Goal: Download file/media: Obtain a digital file from the website

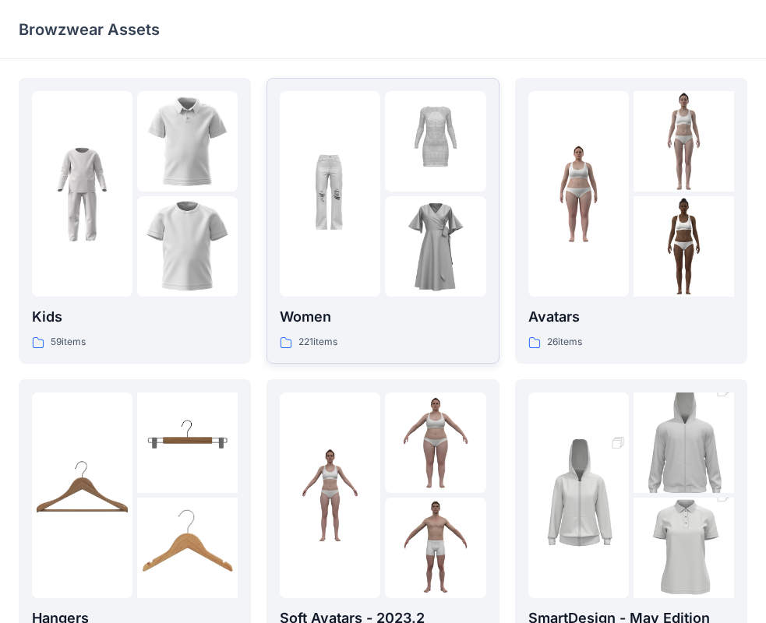
click at [344, 332] on div "Women 221 items" at bounding box center [383, 328] width 206 height 44
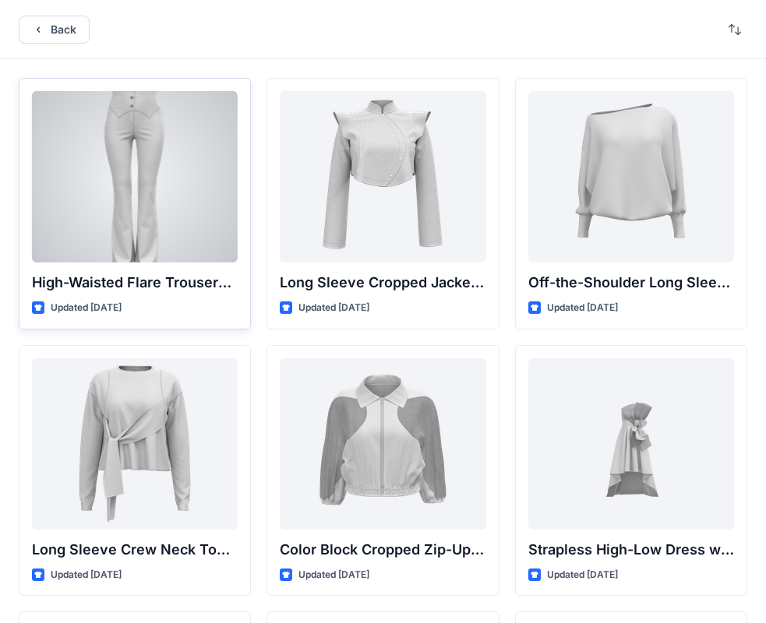
click at [210, 263] on div "High-Waisted Flare Trousers with Button Detail Updated [DATE]" at bounding box center [135, 204] width 232 height 252
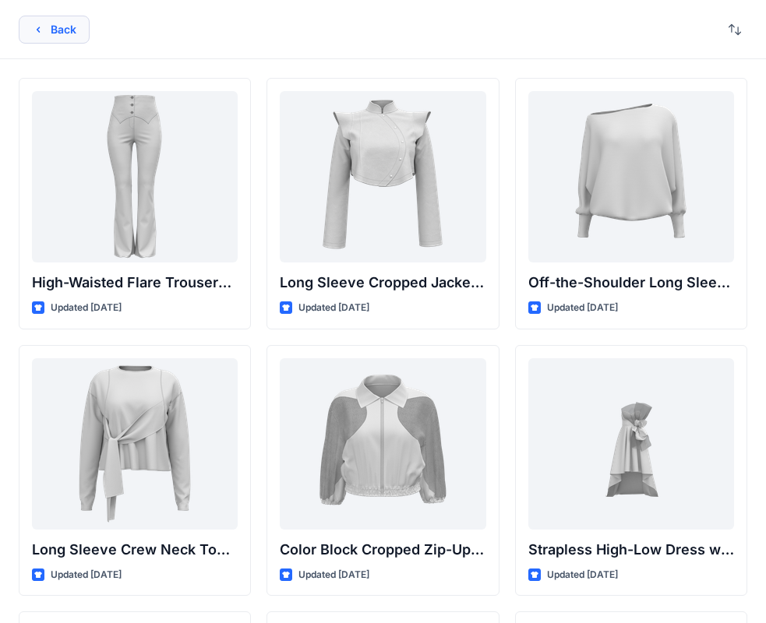
click at [89, 24] on button "Back" at bounding box center [54, 30] width 71 height 28
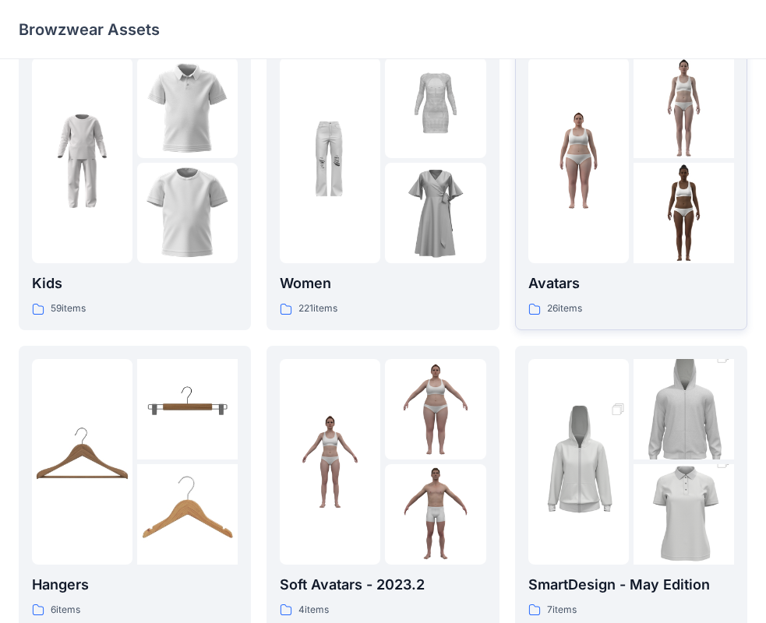
scroll to position [234, 0]
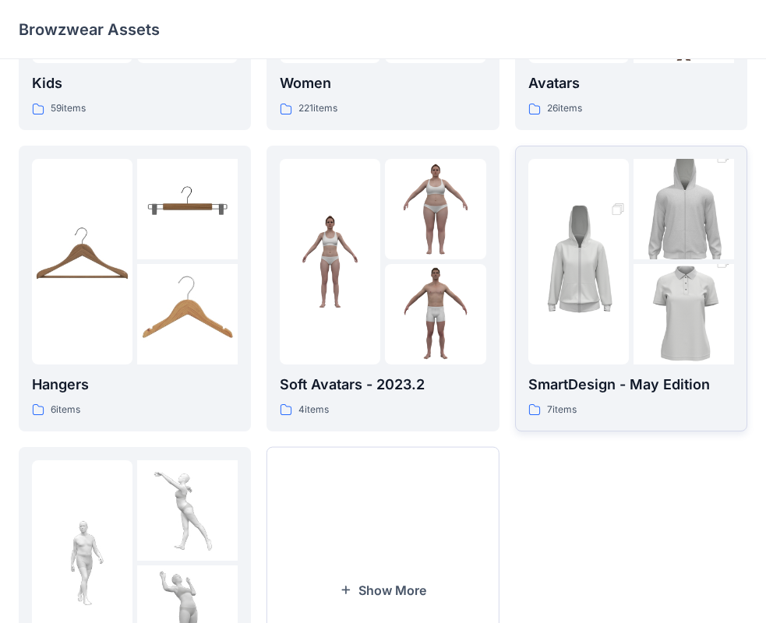
click at [626, 388] on p "SmartDesign - May Edition" at bounding box center [631, 385] width 206 height 22
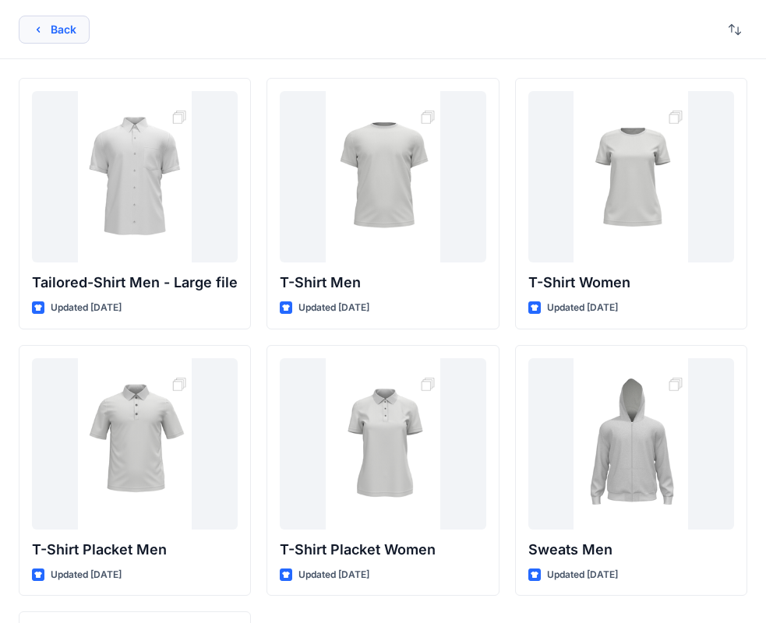
click at [55, 35] on button "Back" at bounding box center [54, 30] width 71 height 28
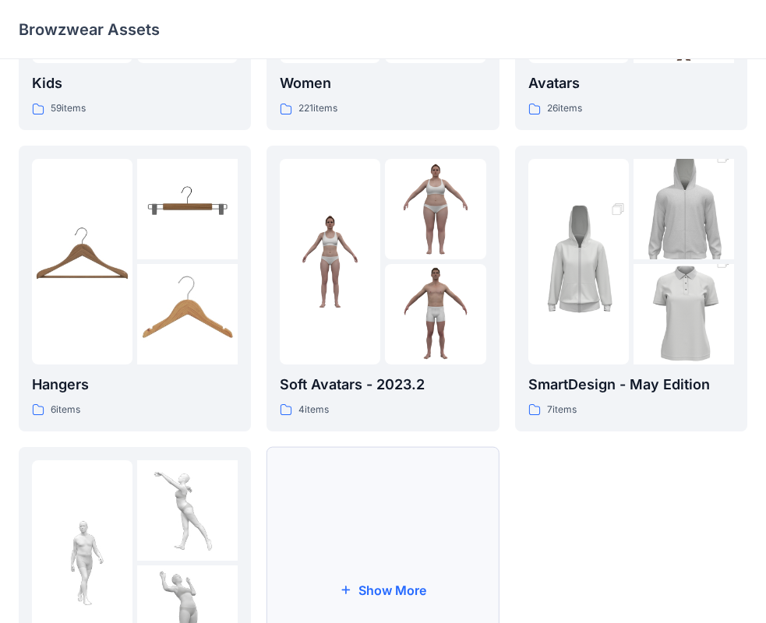
click at [409, 488] on button "Show More" at bounding box center [382, 590] width 232 height 286
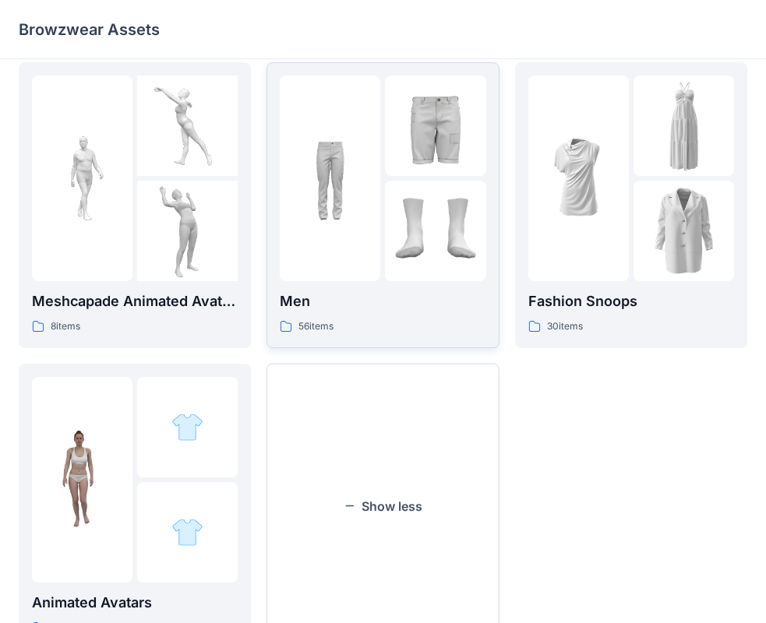
scroll to position [610, 0]
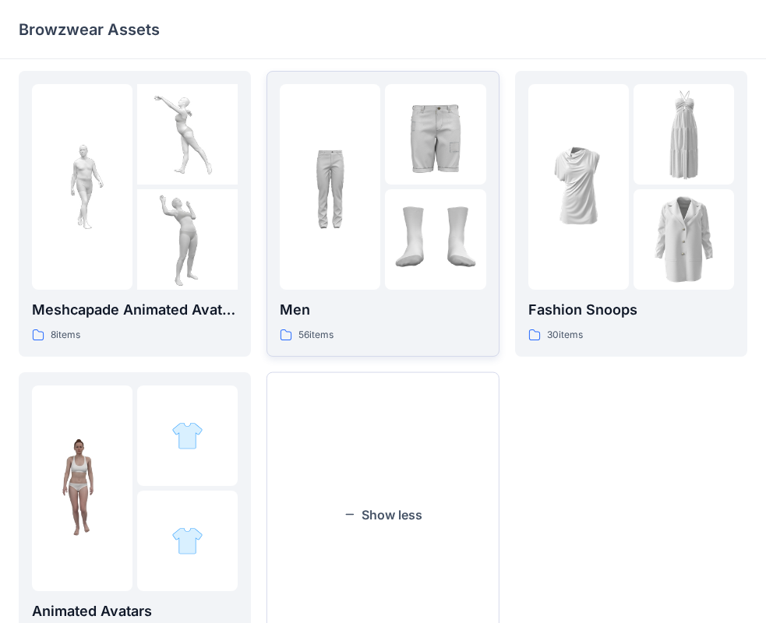
click at [438, 318] on p "Men" at bounding box center [383, 310] width 206 height 22
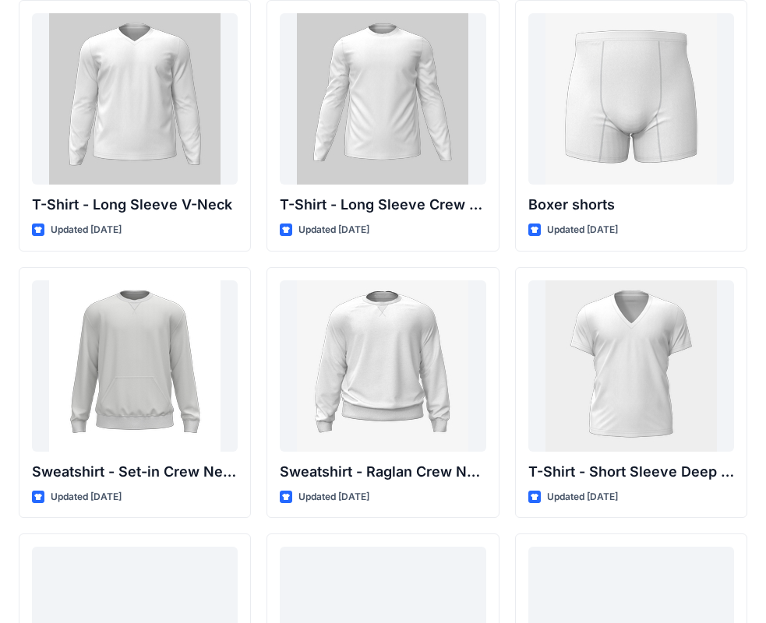
scroll to position [1204, 0]
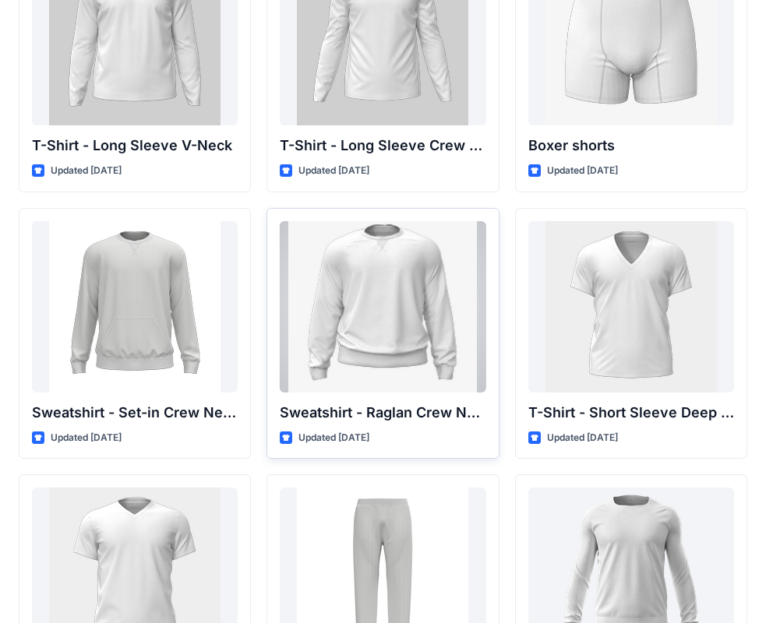
click at [354, 314] on div at bounding box center [383, 306] width 206 height 171
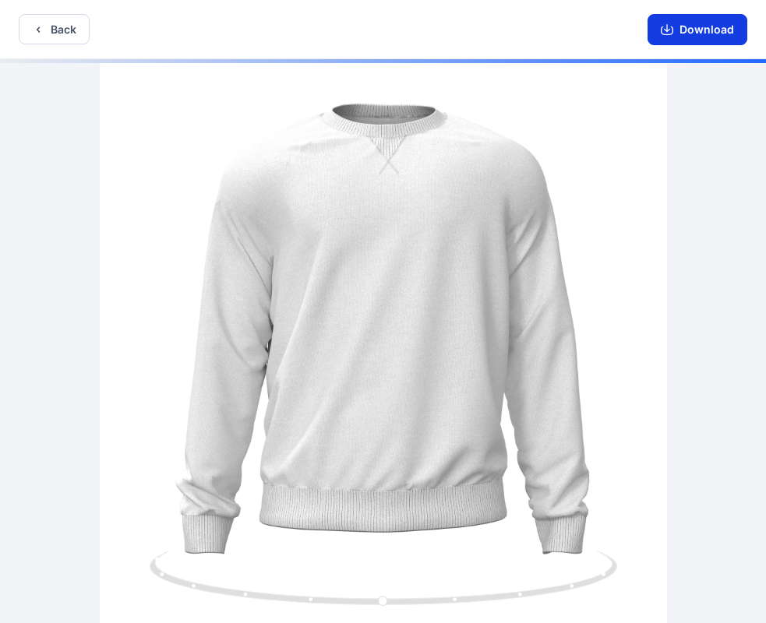
click at [660, 34] on button "Download" at bounding box center [697, 29] width 100 height 31
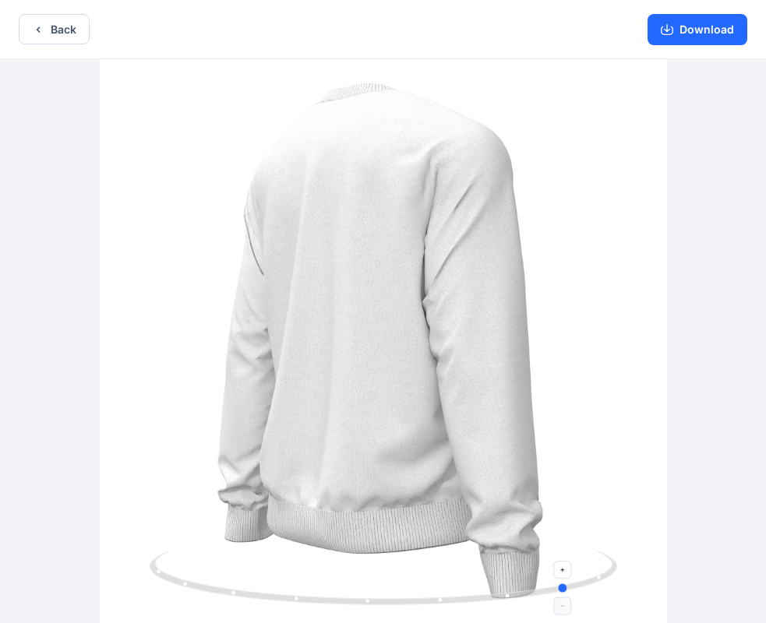
drag, startPoint x: 380, startPoint y: 601, endPoint x: 533, endPoint y: 591, distance: 153.0
click at [434, 581] on icon at bounding box center [385, 580] width 471 height 58
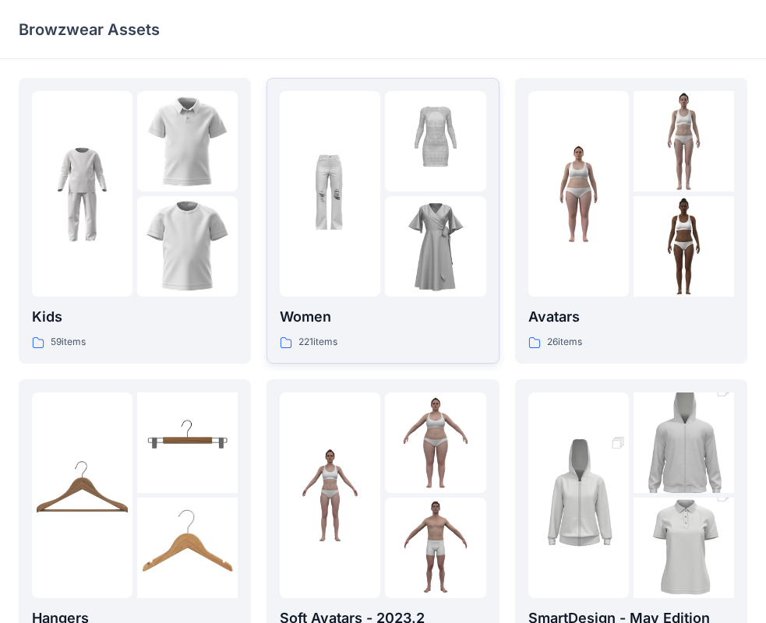
click at [421, 319] on p "Women" at bounding box center [383, 317] width 206 height 22
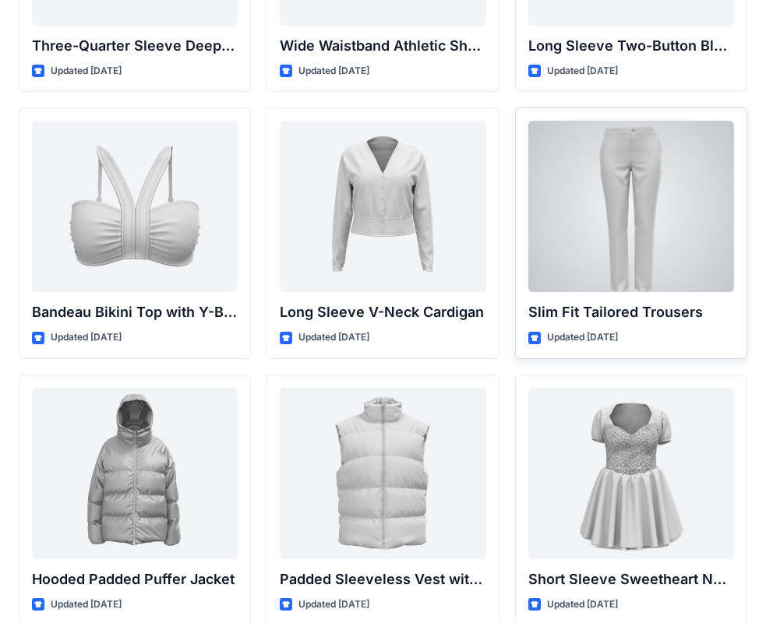
scroll to position [1570, 0]
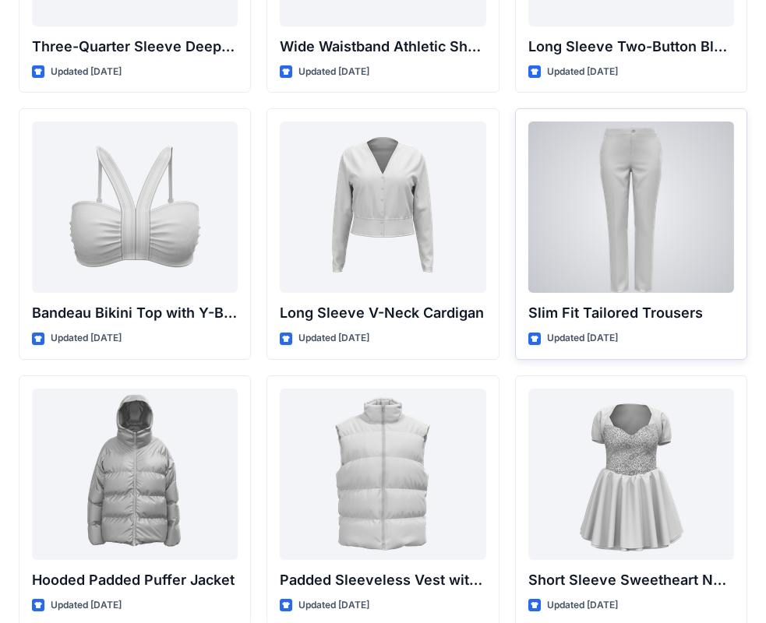
click at [637, 270] on div at bounding box center [631, 207] width 206 height 171
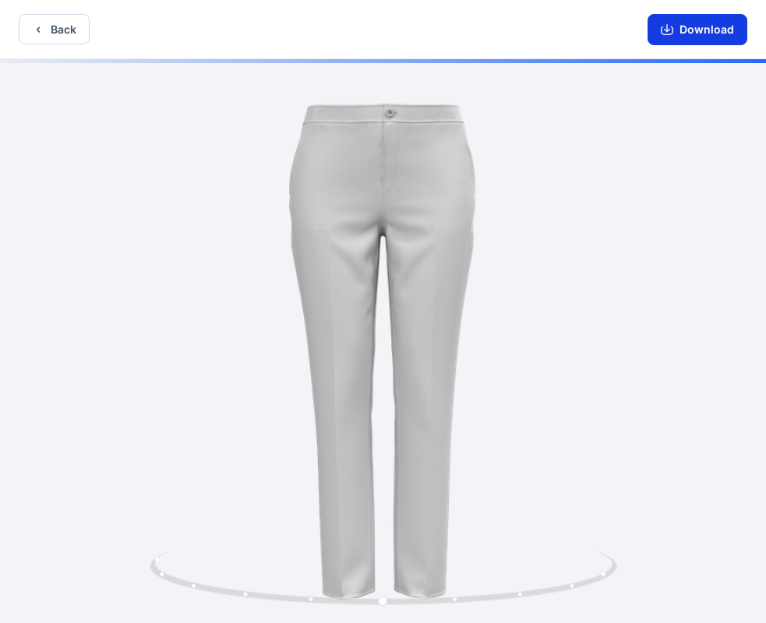
click at [687, 36] on button "Download" at bounding box center [697, 29] width 100 height 31
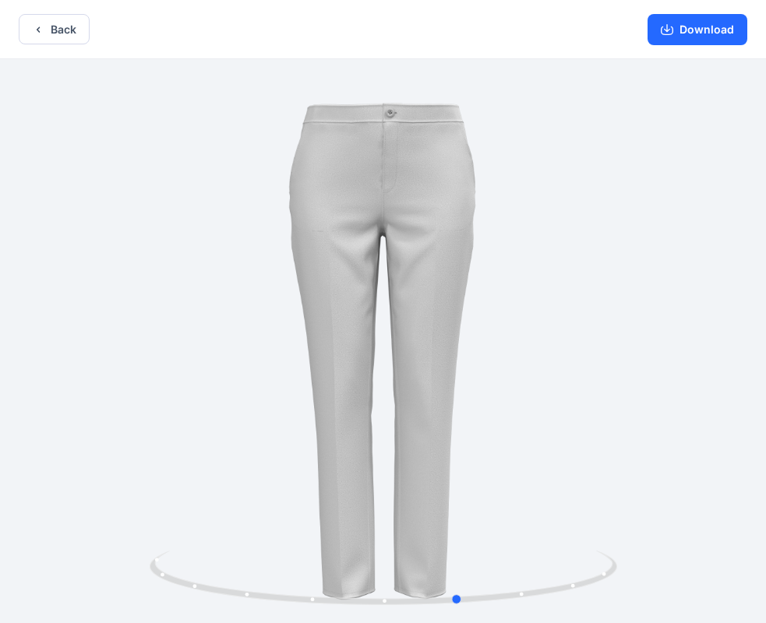
drag, startPoint x: 396, startPoint y: 597, endPoint x: 500, endPoint y: 632, distance: 109.4
click at [500, 622] on html "Back Download Version History" at bounding box center [383, 313] width 766 height 626
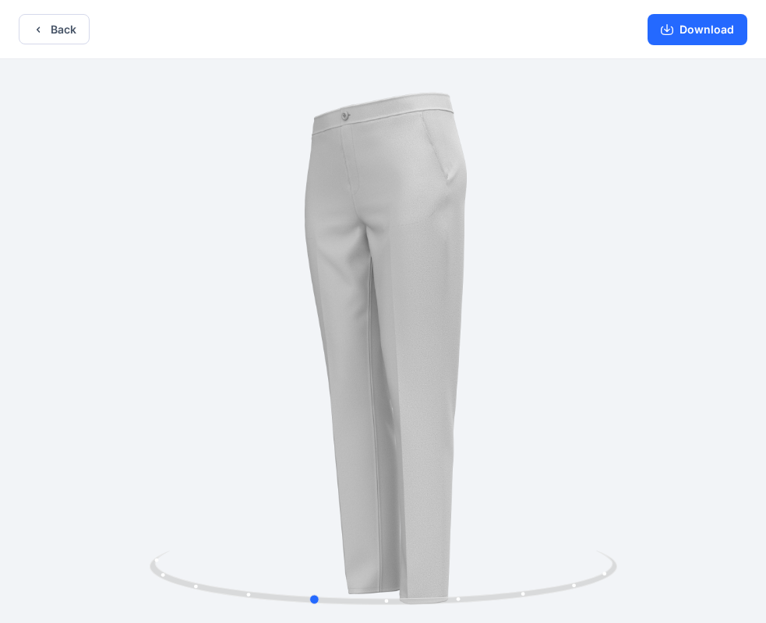
drag, startPoint x: 485, startPoint y: 597, endPoint x: 573, endPoint y: 228, distance: 379.6
click at [557, 603] on icon at bounding box center [385, 580] width 471 height 58
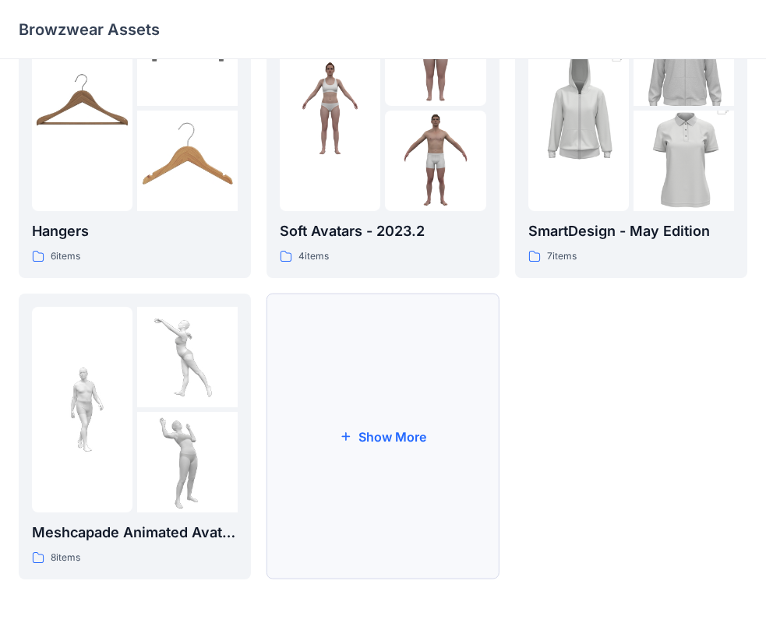
click at [415, 400] on button "Show More" at bounding box center [382, 437] width 232 height 286
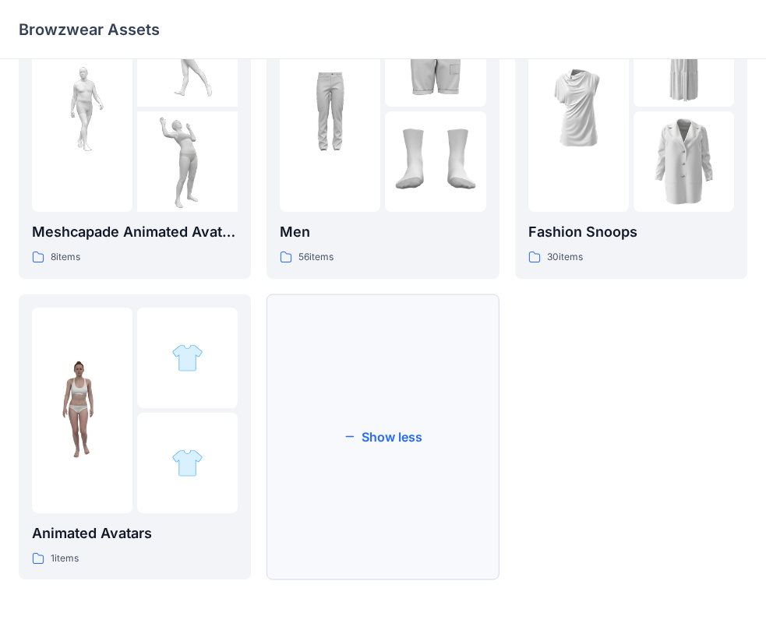
click at [417, 399] on button "Show less" at bounding box center [382, 437] width 232 height 286
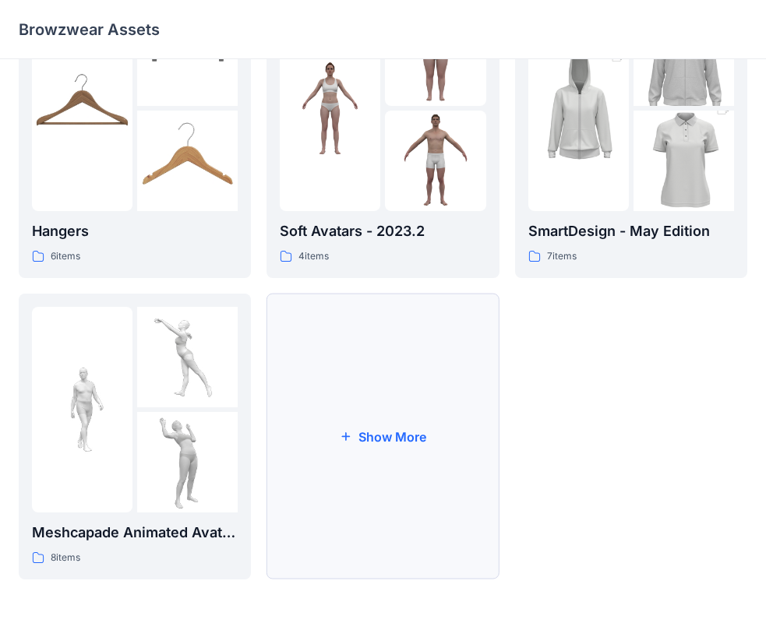
click at [436, 399] on button "Show More" at bounding box center [382, 437] width 232 height 286
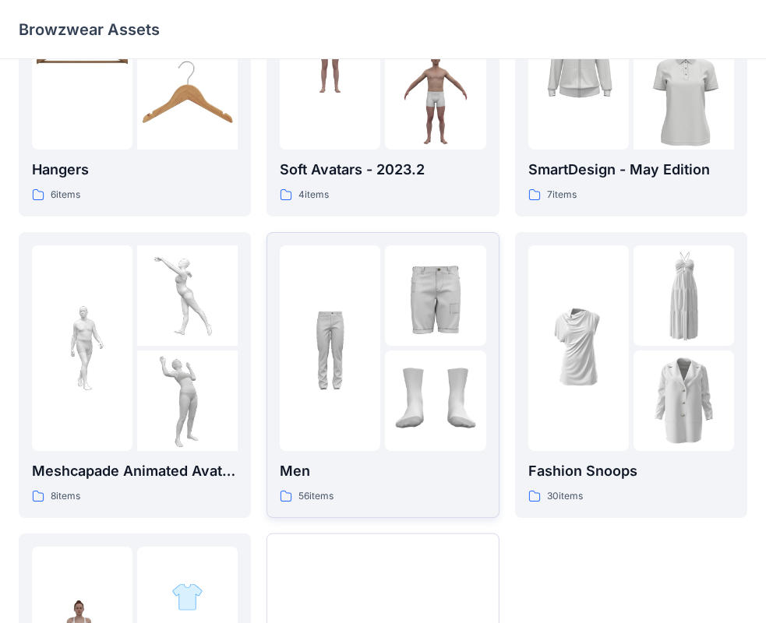
scroll to position [467, 0]
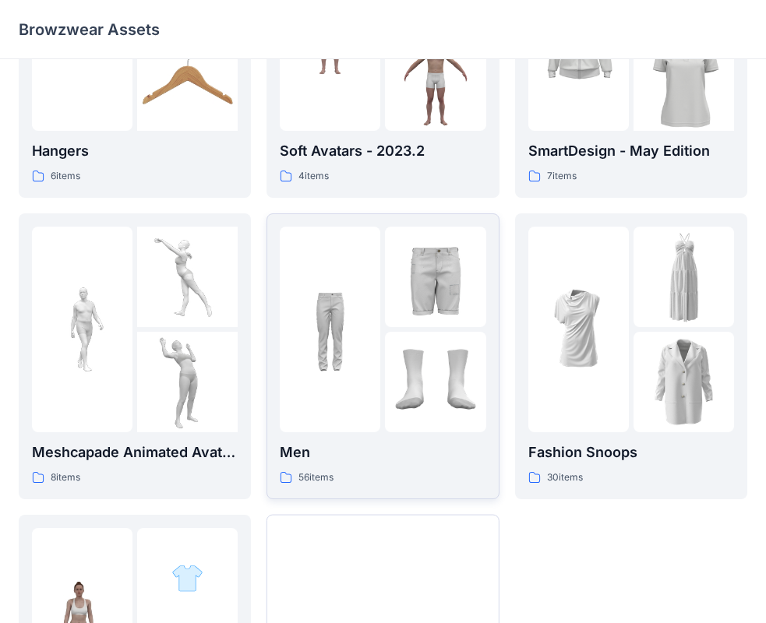
click at [422, 446] on p "Men" at bounding box center [383, 453] width 206 height 22
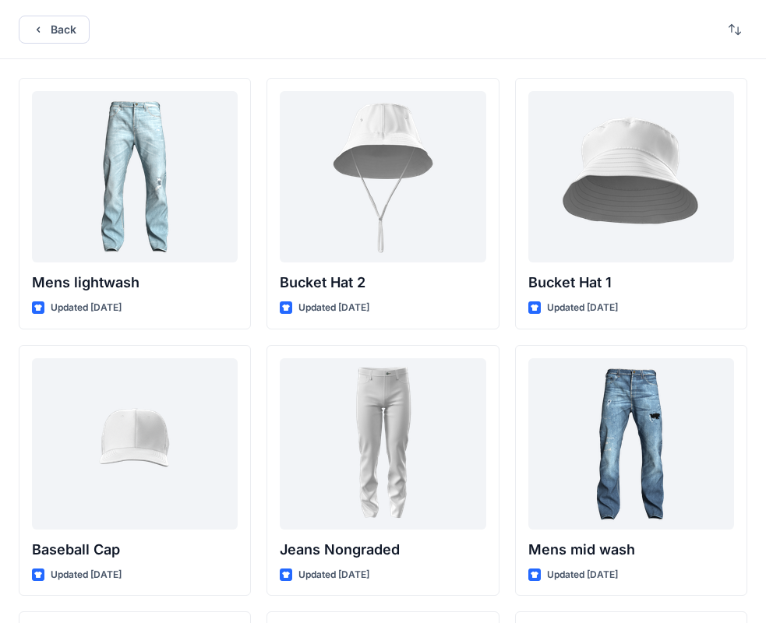
click at [166, 9] on div "Back" at bounding box center [383, 29] width 766 height 59
drag, startPoint x: 62, startPoint y: 0, endPoint x: 290, endPoint y: 34, distance: 230.8
click at [290, 34] on div "Back" at bounding box center [383, 29] width 766 height 59
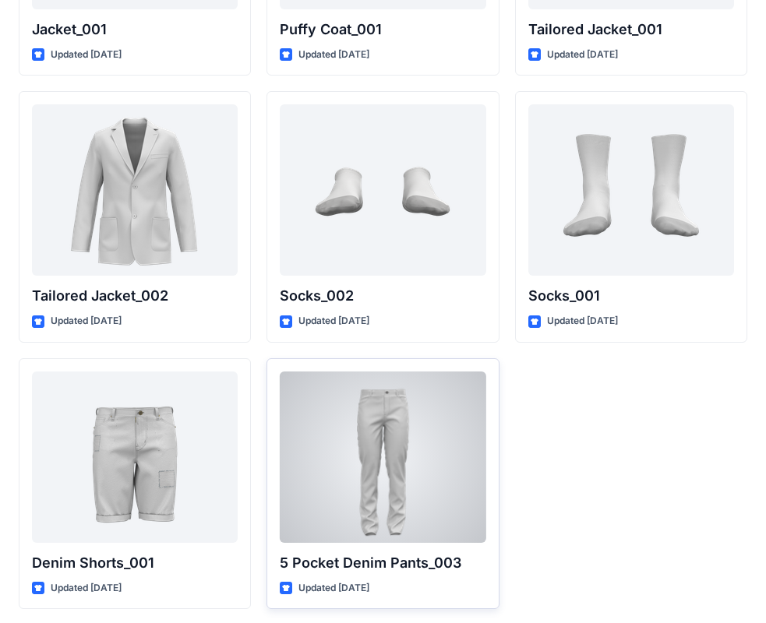
scroll to position [4527, 0]
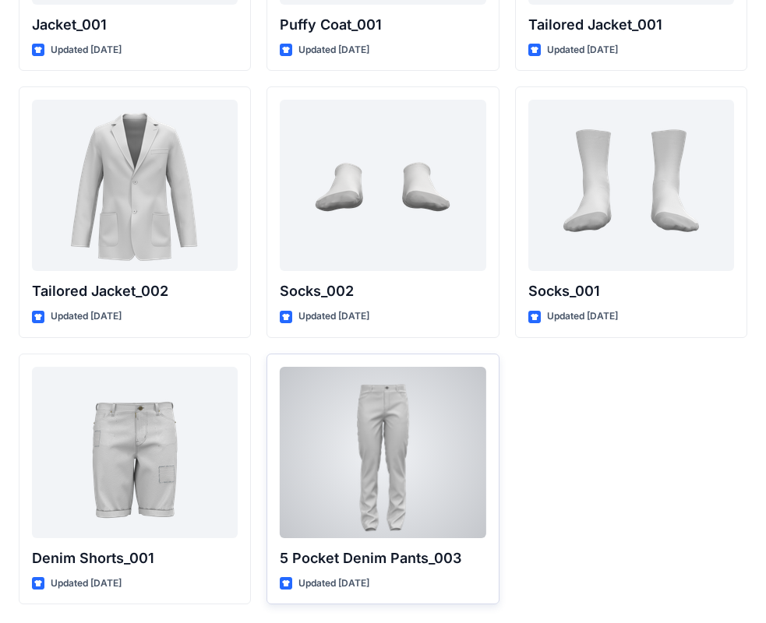
click at [374, 414] on div at bounding box center [383, 452] width 206 height 171
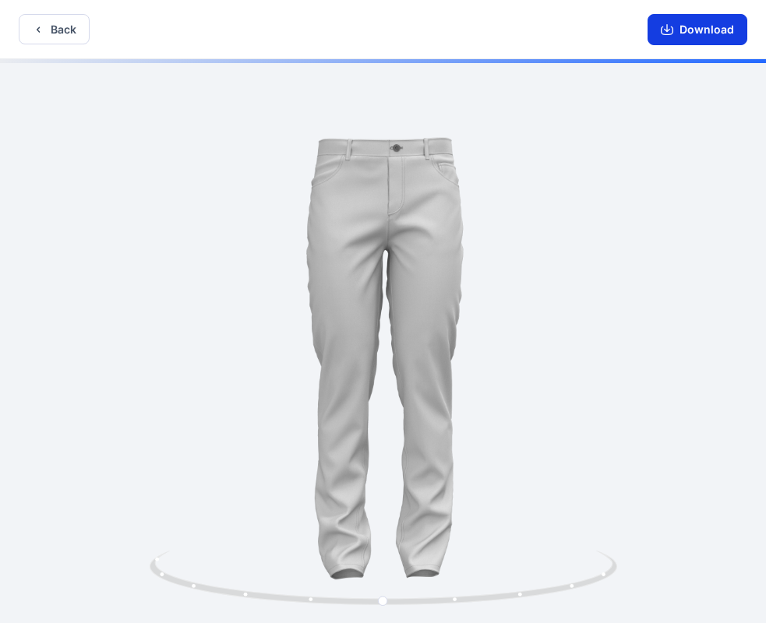
click at [703, 32] on button "Download" at bounding box center [697, 29] width 100 height 31
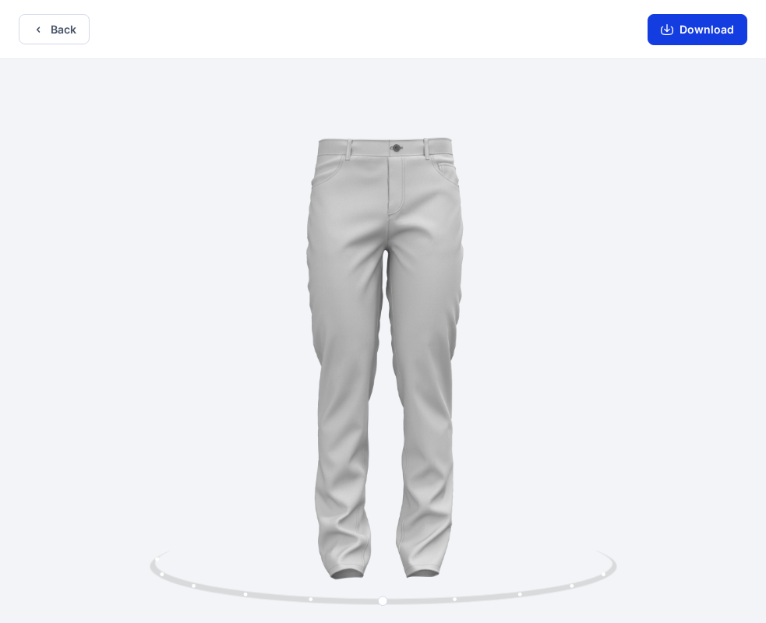
click at [679, 30] on button "Download" at bounding box center [697, 29] width 100 height 31
click at [61, 27] on button "Back" at bounding box center [54, 29] width 71 height 30
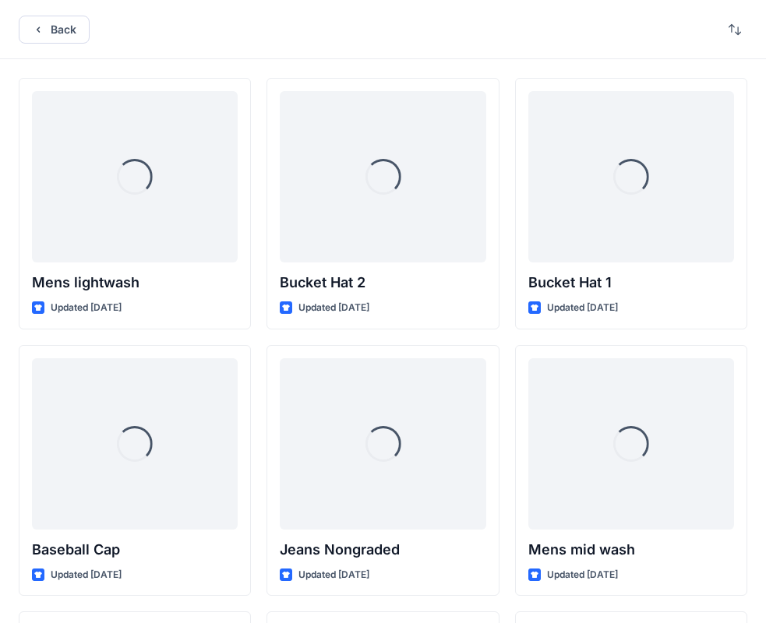
scroll to position [4527, 0]
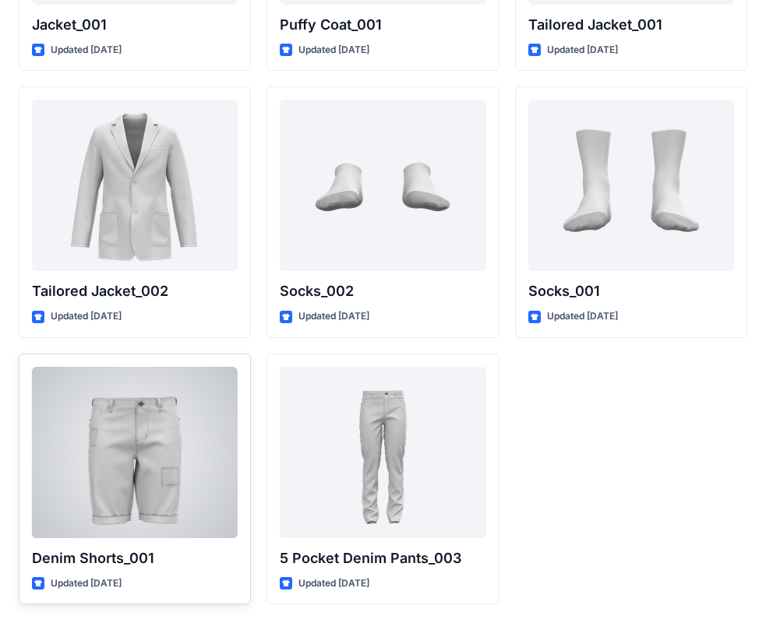
click at [137, 429] on div at bounding box center [135, 452] width 206 height 171
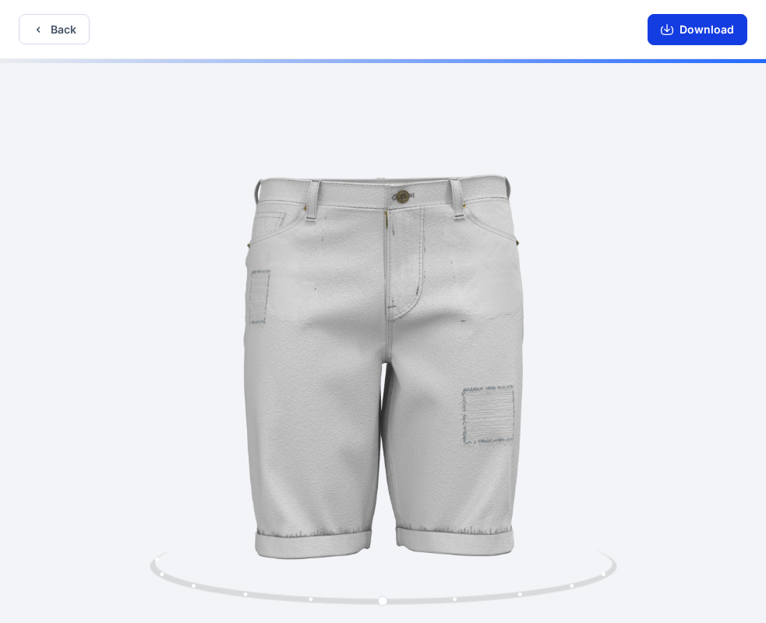
click at [685, 34] on button "Download" at bounding box center [697, 29] width 100 height 31
click at [69, 26] on button "Back" at bounding box center [54, 29] width 71 height 30
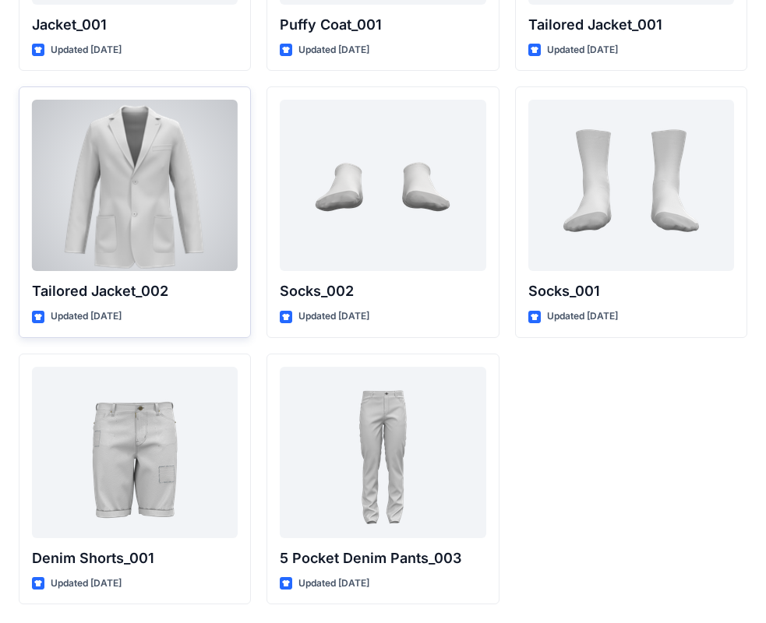
click at [185, 293] on p "Tailored Jacket_002" at bounding box center [135, 291] width 206 height 22
click at [133, 294] on p "Tailored Jacket_002" at bounding box center [135, 291] width 206 height 22
click at [149, 172] on div at bounding box center [135, 185] width 206 height 171
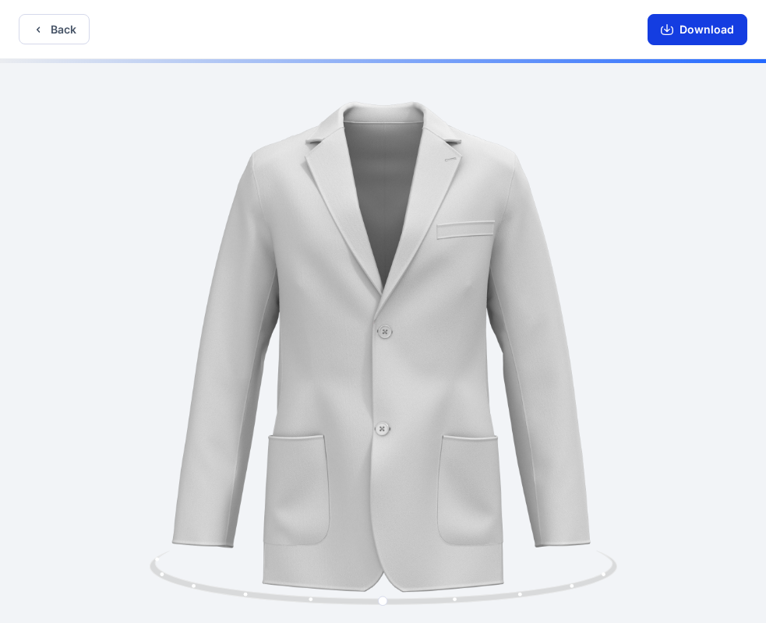
click at [714, 30] on button "Download" at bounding box center [697, 29] width 100 height 31
click at [62, 31] on button "Back" at bounding box center [54, 29] width 71 height 30
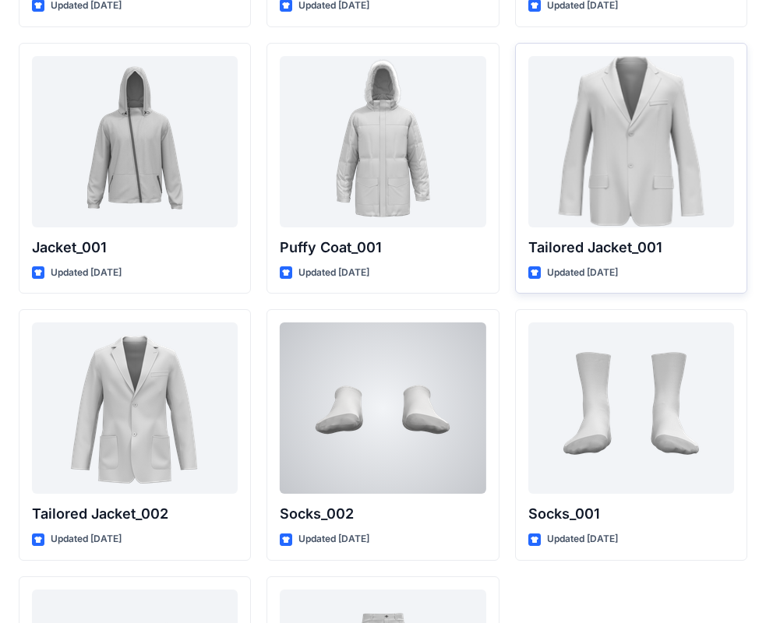
scroll to position [4294, 0]
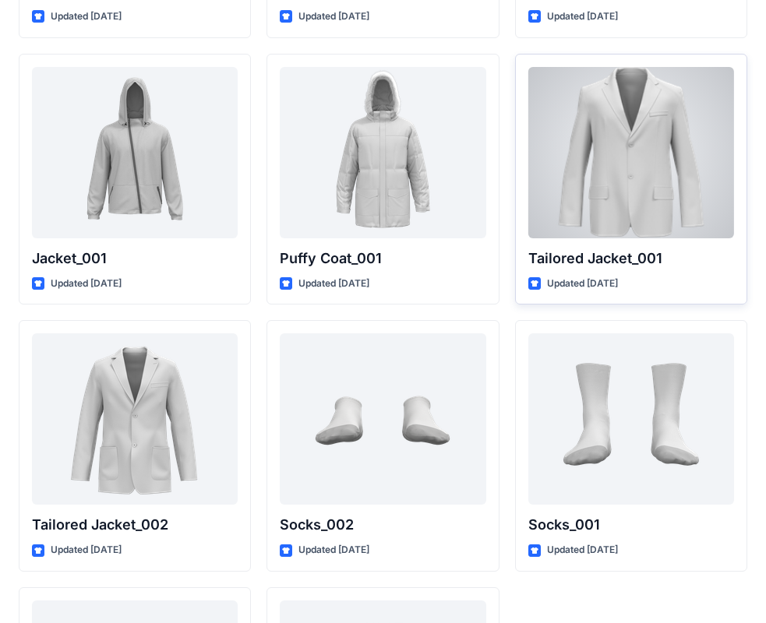
click at [615, 243] on div "Tailored Jacket_001 Updated 2 years ago" at bounding box center [631, 180] width 232 height 252
click at [650, 133] on div at bounding box center [631, 152] width 206 height 171
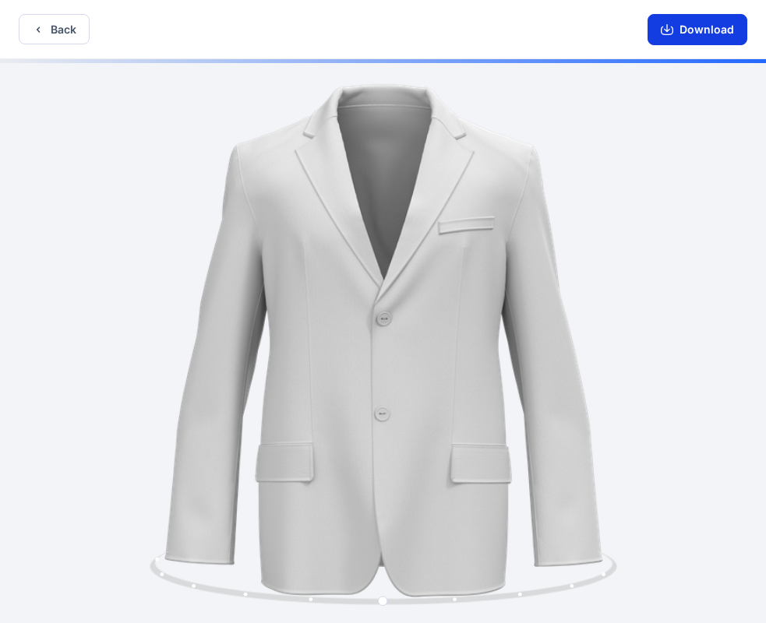
click at [709, 31] on button "Download" at bounding box center [697, 29] width 100 height 31
click at [42, 22] on button "Back" at bounding box center [54, 29] width 71 height 30
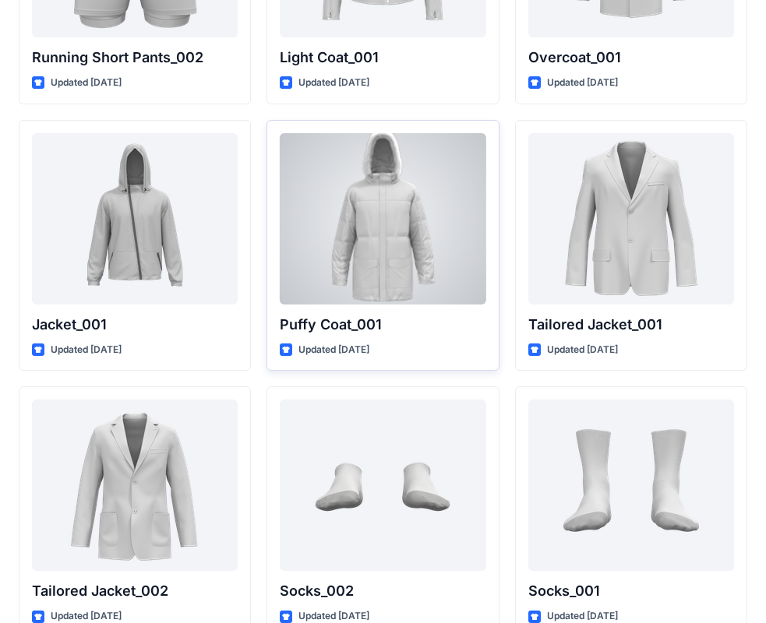
scroll to position [4216, 0]
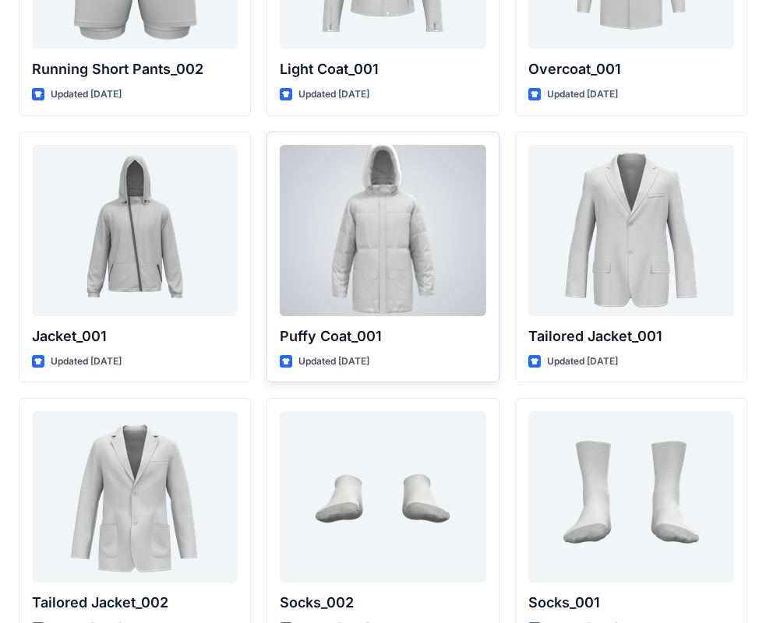
click at [411, 336] on p "Puffy Coat_001" at bounding box center [383, 337] width 206 height 22
click at [406, 333] on p "Puffy Coat_001" at bounding box center [383, 337] width 206 height 22
click at [393, 222] on div at bounding box center [383, 230] width 206 height 171
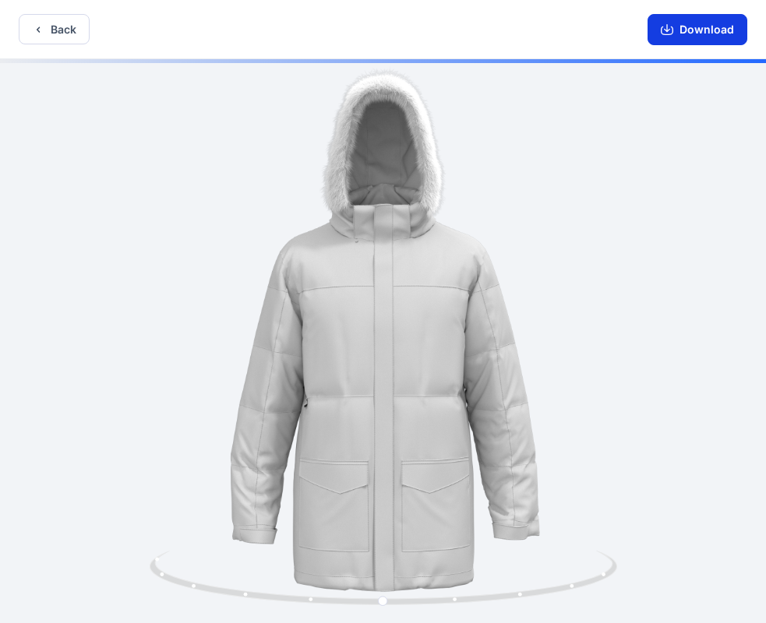
click at [687, 37] on button "Download" at bounding box center [697, 29] width 100 height 31
click at [63, 30] on button "Back" at bounding box center [54, 29] width 71 height 30
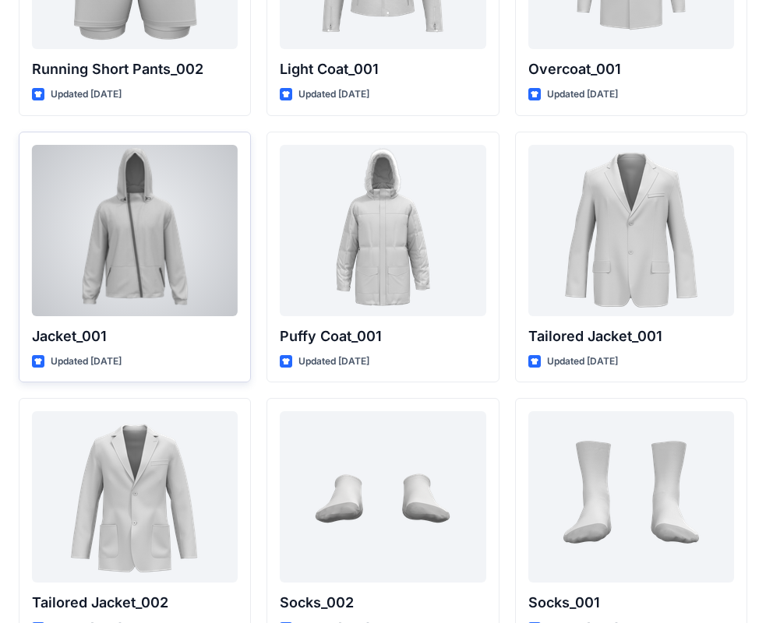
click at [115, 232] on div at bounding box center [135, 230] width 206 height 171
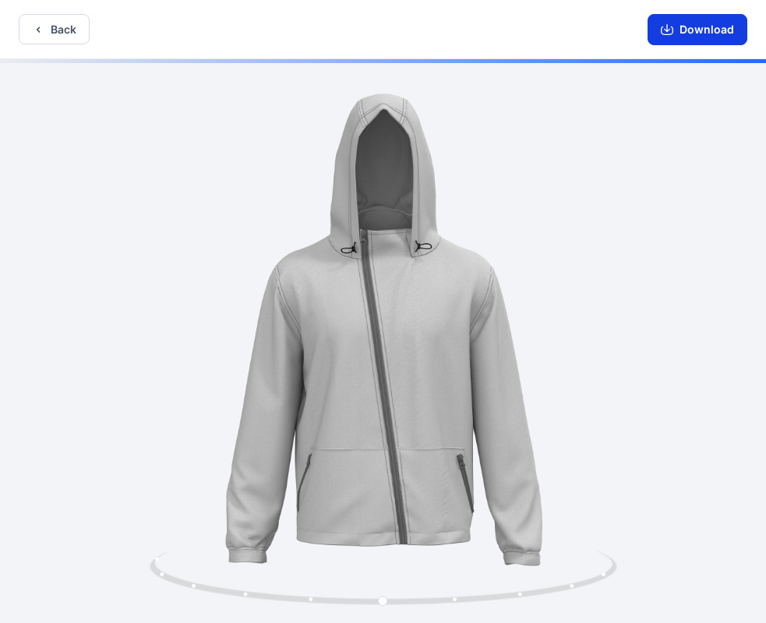
click at [695, 30] on button "Download" at bounding box center [697, 29] width 100 height 31
click at [69, 29] on button "Back" at bounding box center [54, 29] width 71 height 30
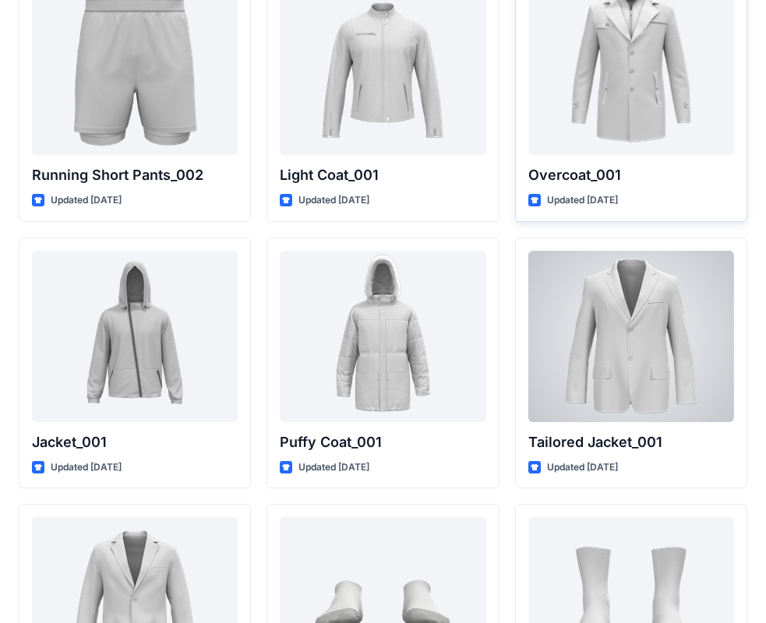
scroll to position [4060, 0]
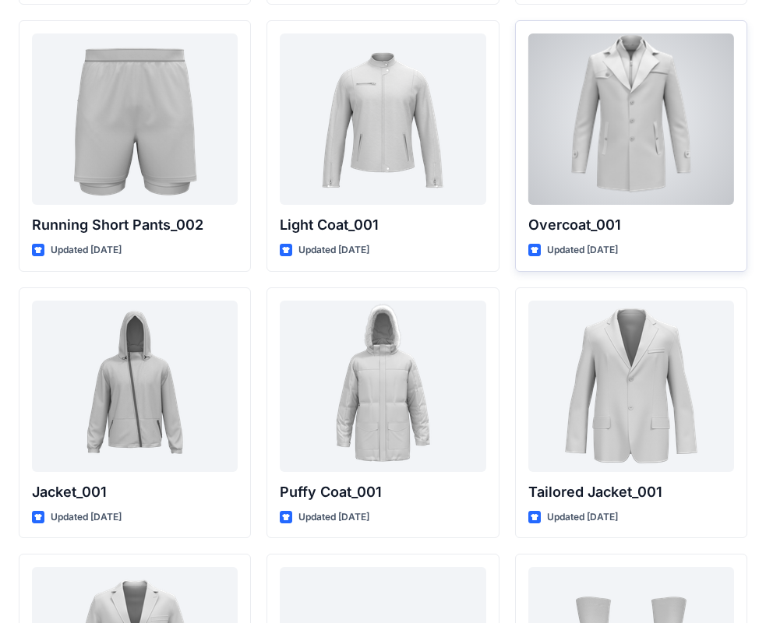
click at [634, 160] on div at bounding box center [631, 118] width 206 height 171
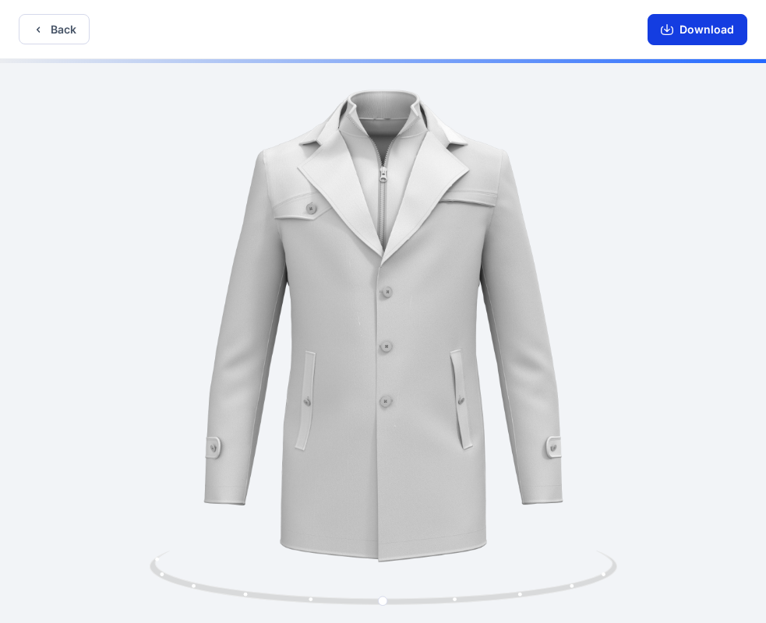
click at [693, 30] on button "Download" at bounding box center [697, 29] width 100 height 31
click at [88, 15] on div "Back Download" at bounding box center [383, 29] width 766 height 59
click at [85, 23] on button "Back" at bounding box center [54, 29] width 71 height 30
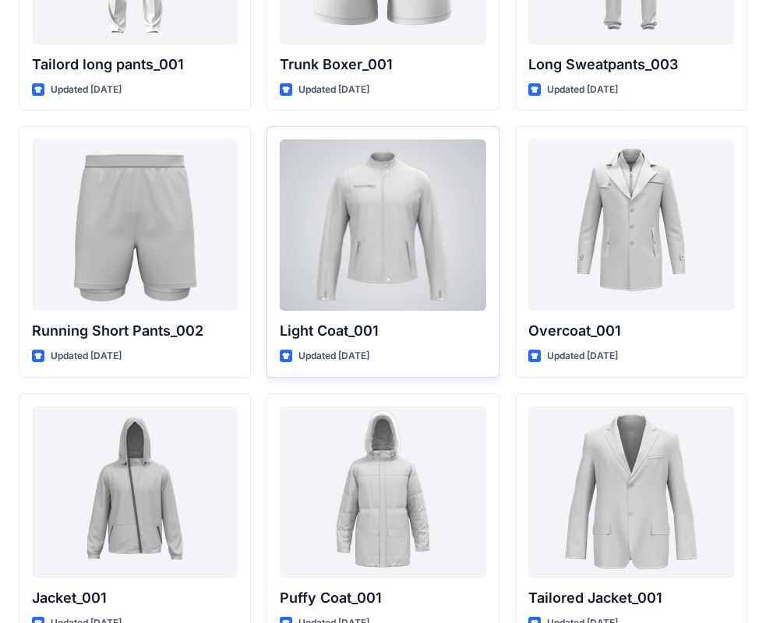
scroll to position [3904, 0]
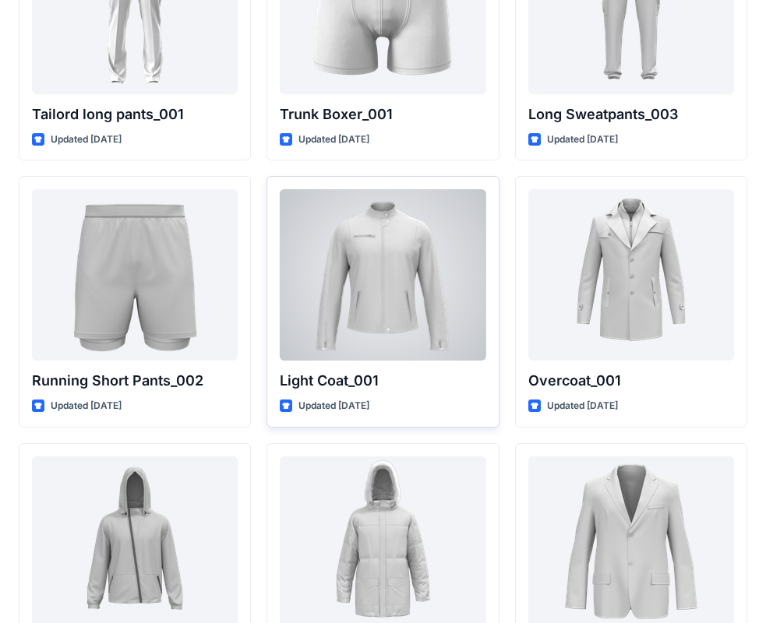
click at [410, 350] on div at bounding box center [383, 274] width 206 height 171
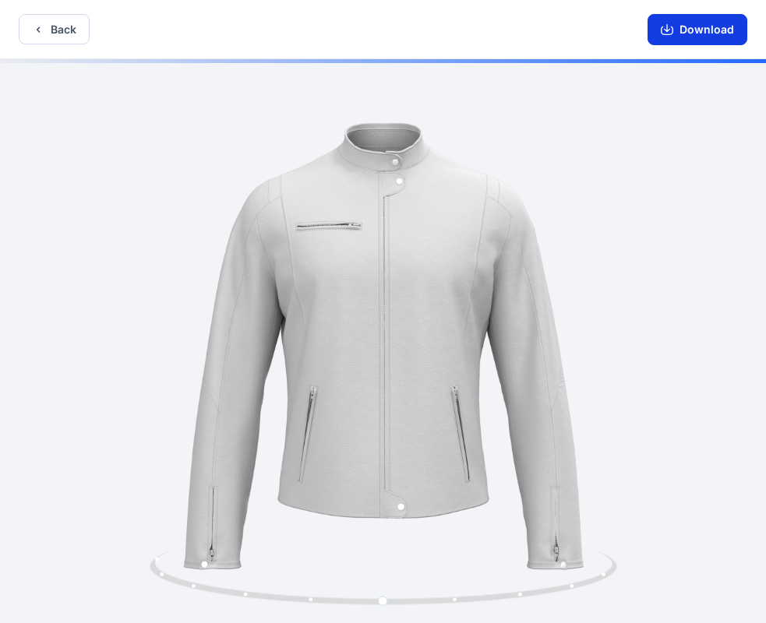
click at [694, 31] on button "Download" at bounding box center [697, 29] width 100 height 31
click at [71, 22] on button "Back" at bounding box center [54, 29] width 71 height 30
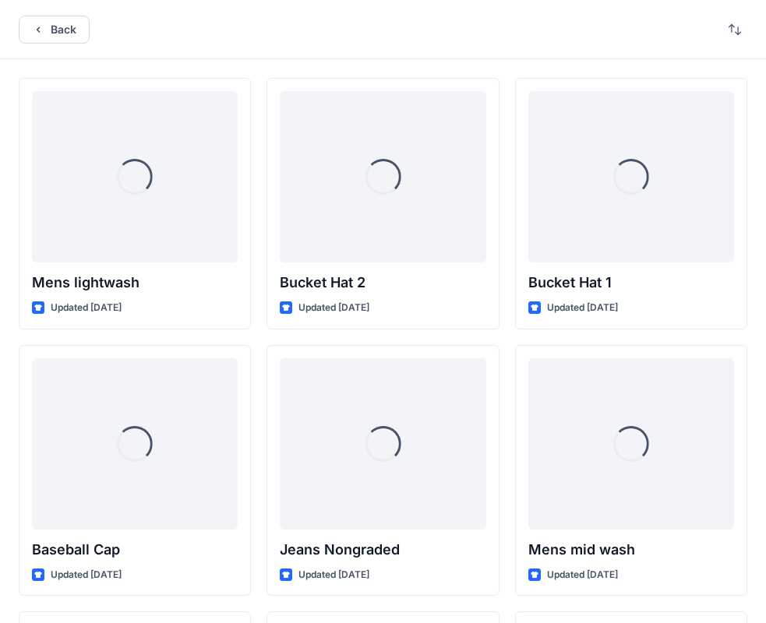
scroll to position [3904, 0]
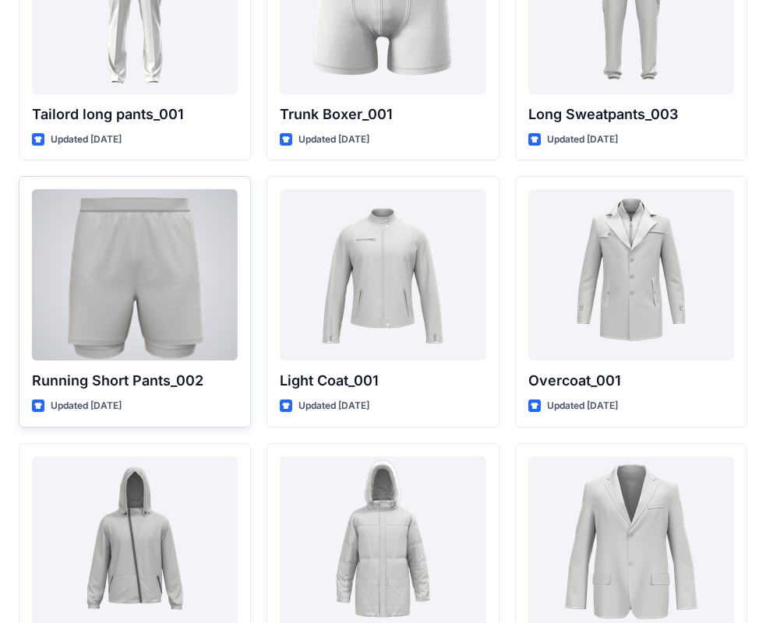
click at [153, 275] on div at bounding box center [135, 274] width 206 height 171
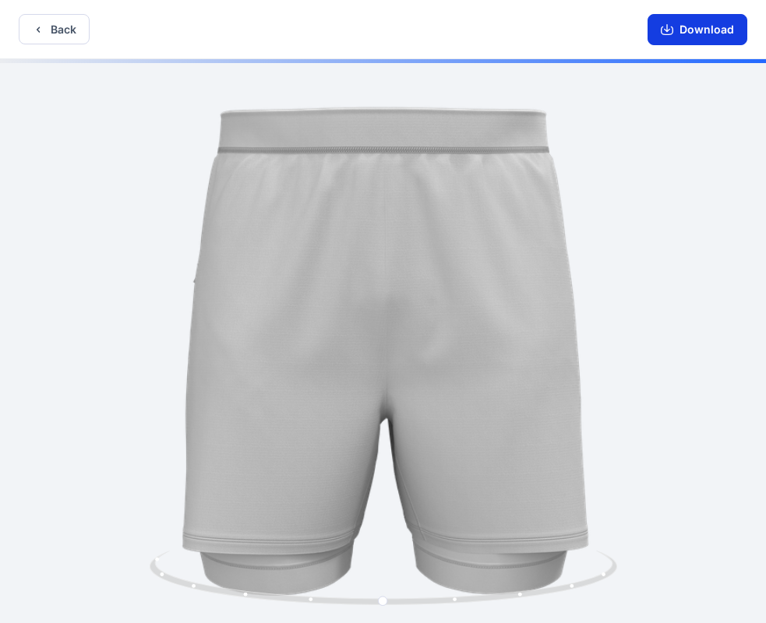
click at [699, 31] on button "Download" at bounding box center [697, 29] width 100 height 31
click at [84, 27] on button "Back" at bounding box center [54, 29] width 71 height 30
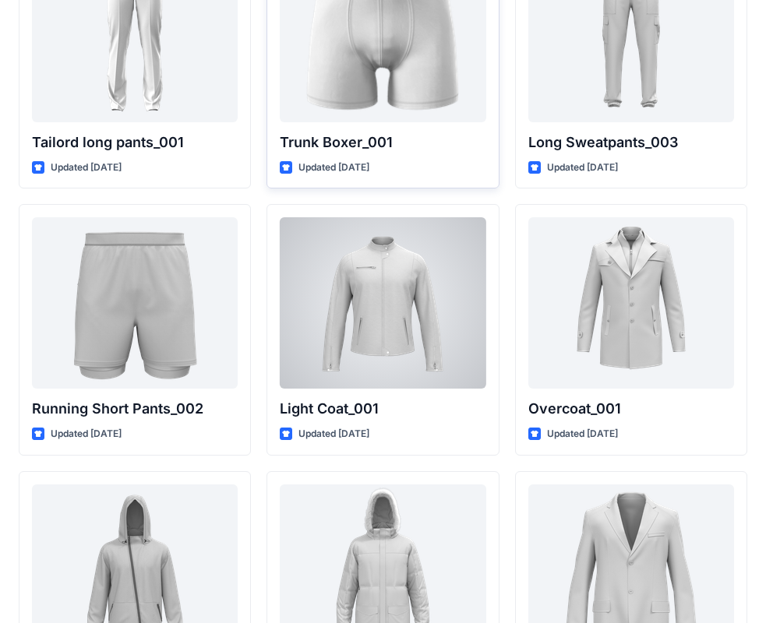
scroll to position [3826, 0]
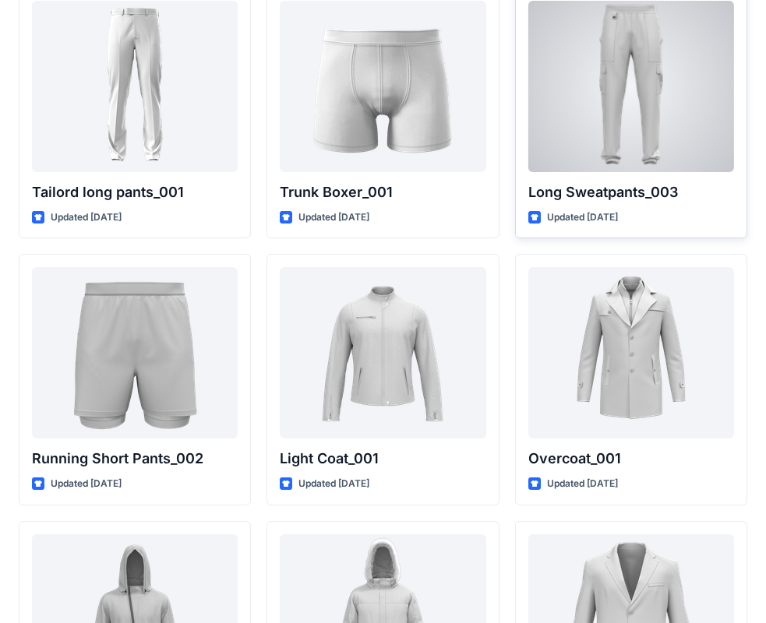
click at [626, 134] on div at bounding box center [631, 86] width 206 height 171
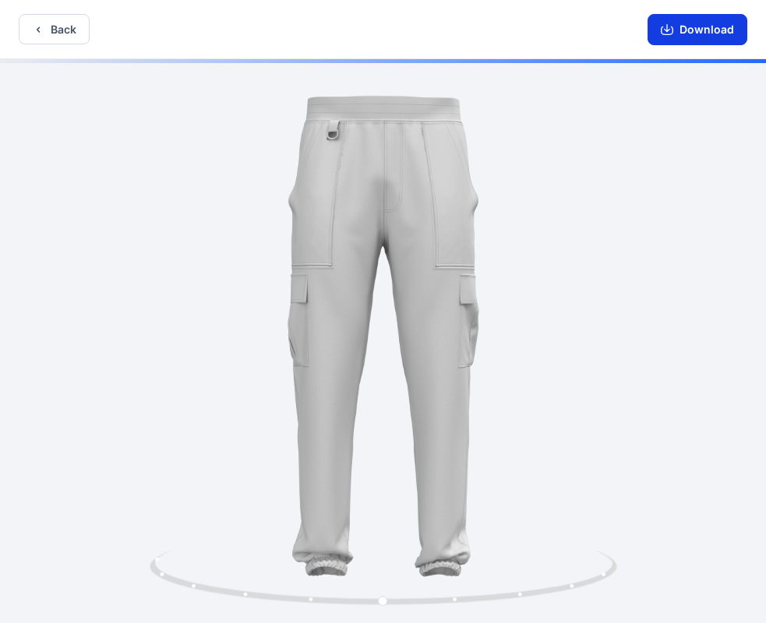
click at [703, 30] on button "Download" at bounding box center [697, 29] width 100 height 31
click at [72, 28] on button "Back" at bounding box center [54, 29] width 71 height 30
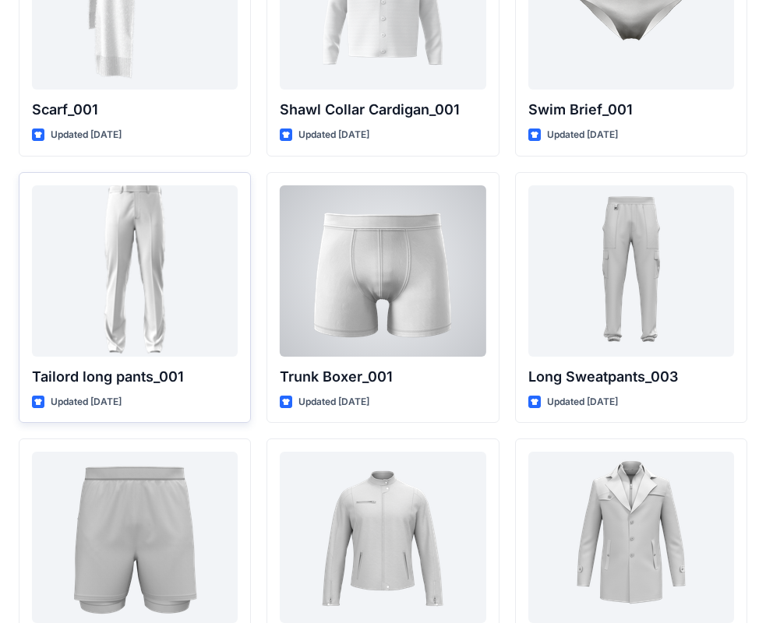
scroll to position [3592, 0]
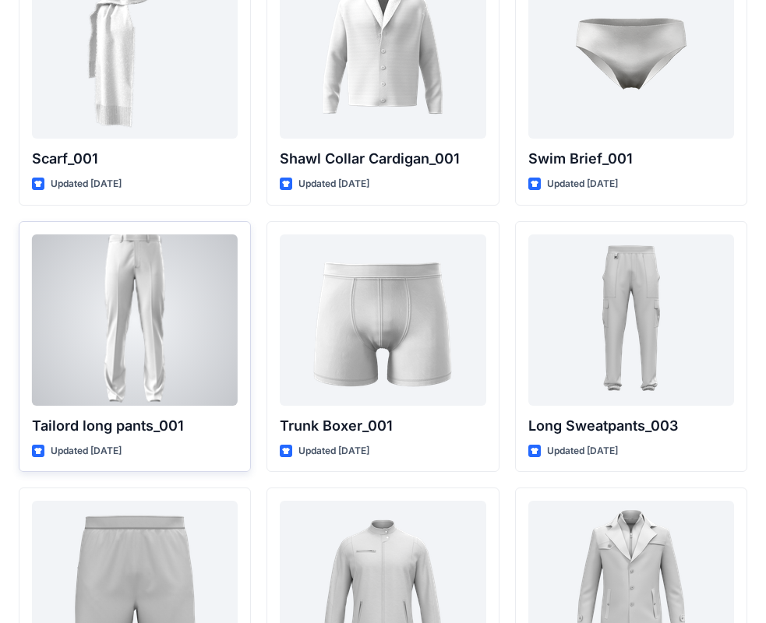
click at [150, 287] on div at bounding box center [135, 319] width 206 height 171
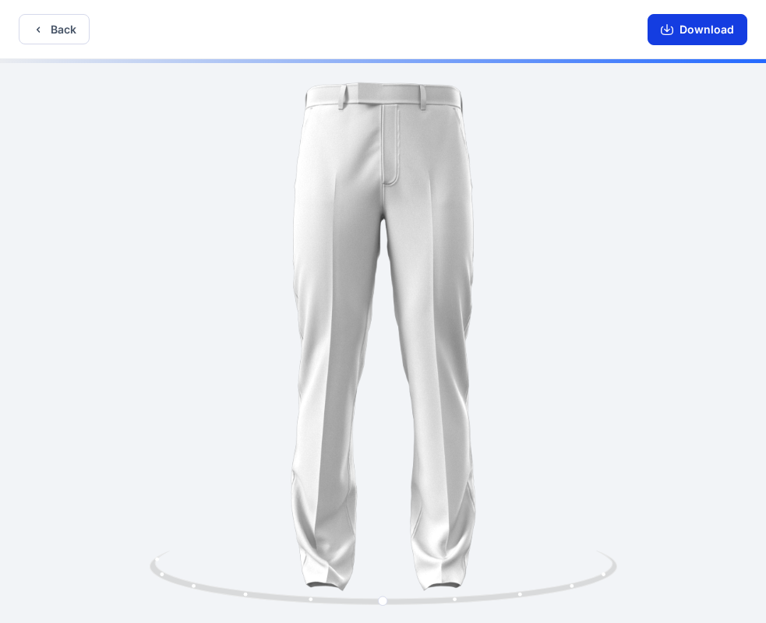
click at [711, 28] on button "Download" at bounding box center [697, 29] width 100 height 31
click at [62, 23] on button "Back" at bounding box center [54, 29] width 71 height 30
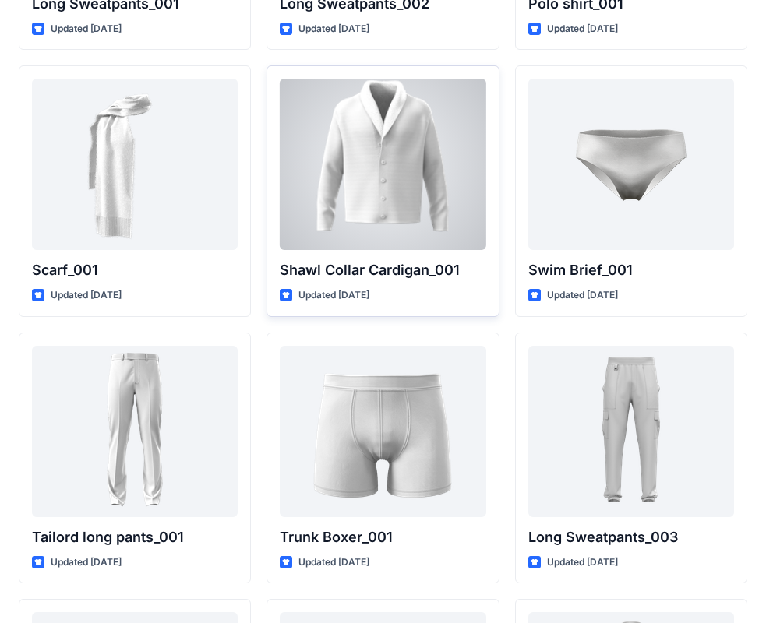
scroll to position [3437, 0]
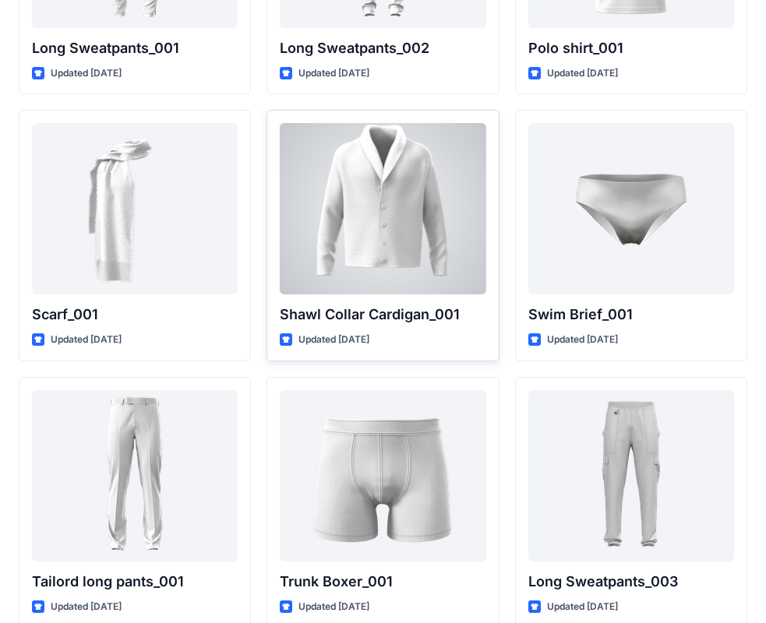
click at [371, 245] on div at bounding box center [383, 208] width 206 height 171
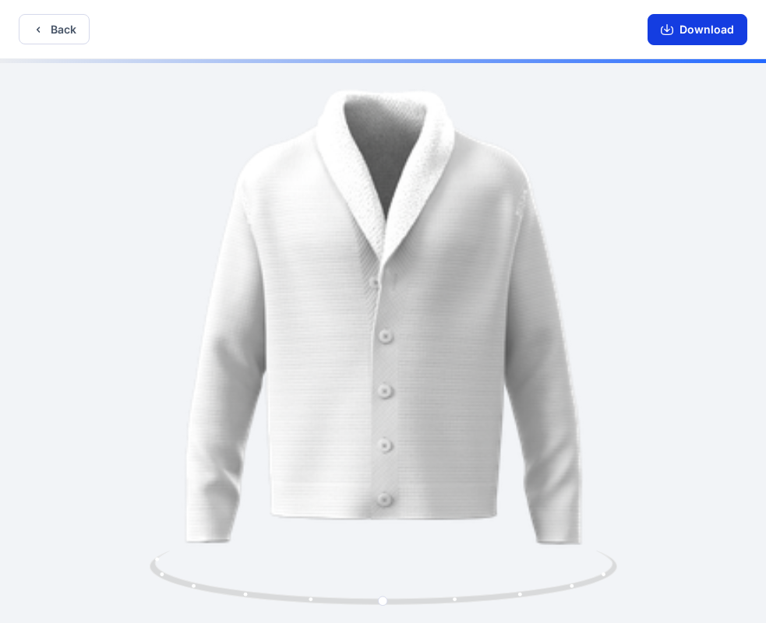
click at [689, 33] on button "Download" at bounding box center [697, 29] width 100 height 31
click at [79, 31] on button "Back" at bounding box center [54, 29] width 71 height 30
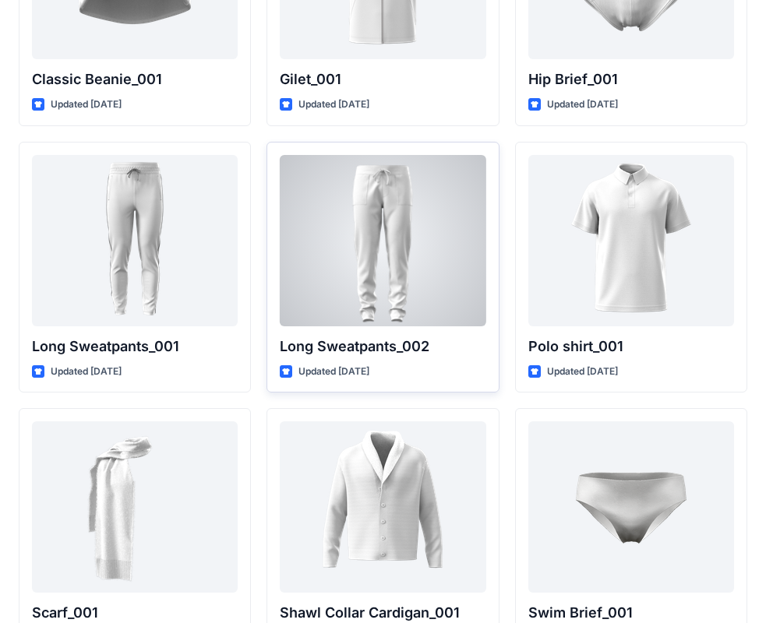
scroll to position [3125, 0]
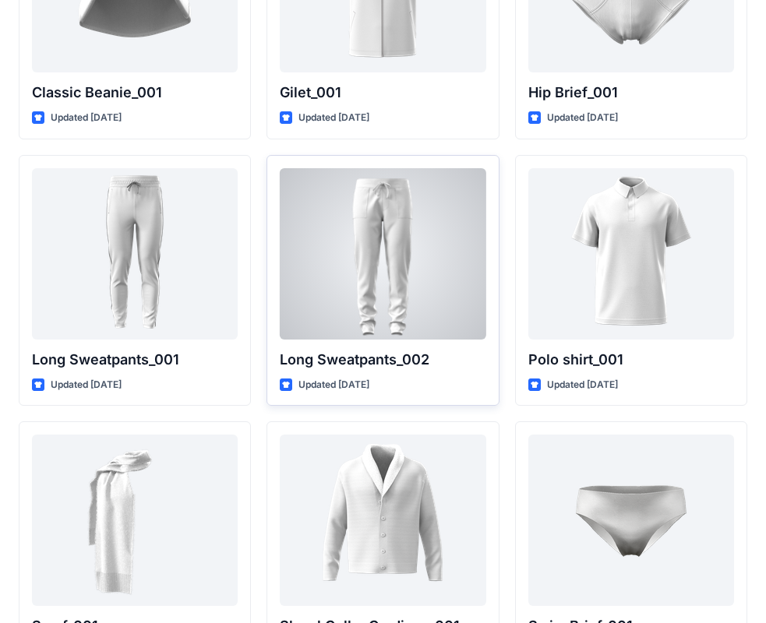
click at [428, 244] on div at bounding box center [383, 253] width 206 height 171
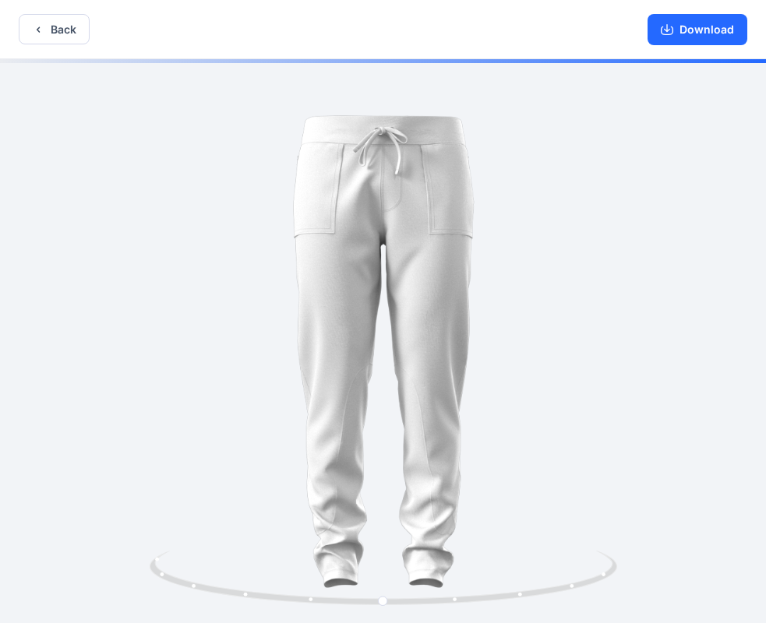
click at [702, 31] on button "Download" at bounding box center [697, 29] width 100 height 31
click at [51, 39] on button "Back" at bounding box center [54, 29] width 71 height 30
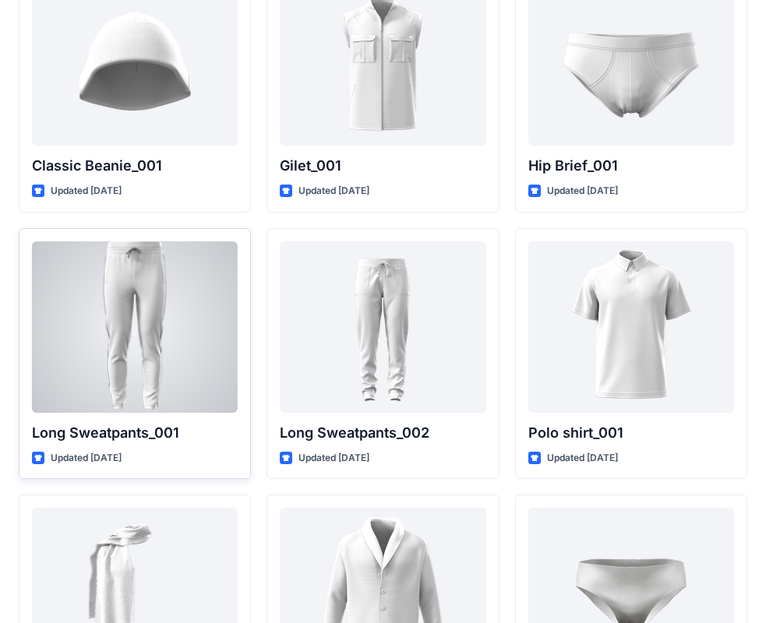
scroll to position [3047, 0]
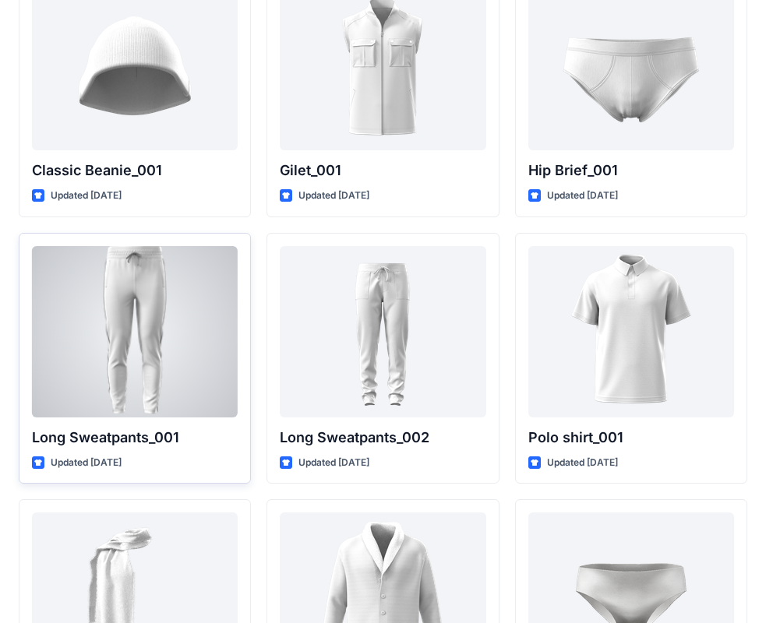
click at [160, 332] on div at bounding box center [135, 331] width 206 height 171
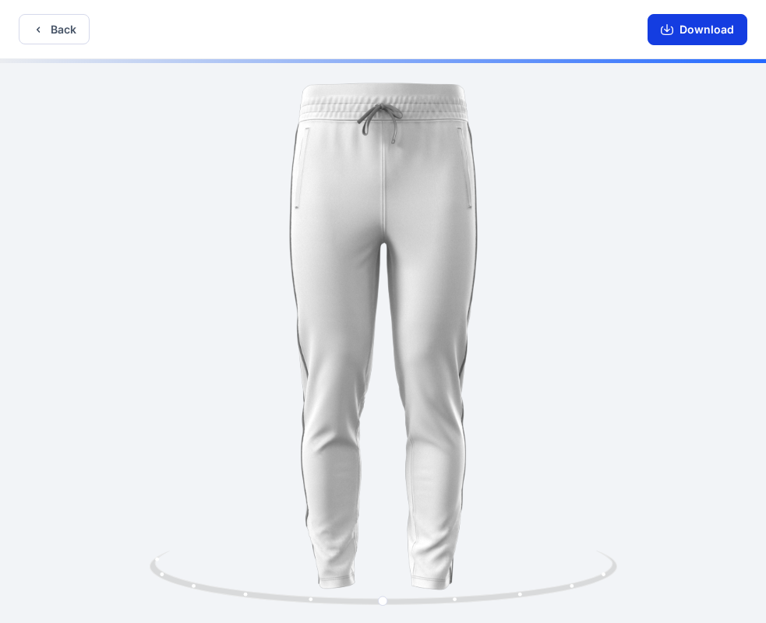
click at [676, 34] on button "Download" at bounding box center [697, 29] width 100 height 31
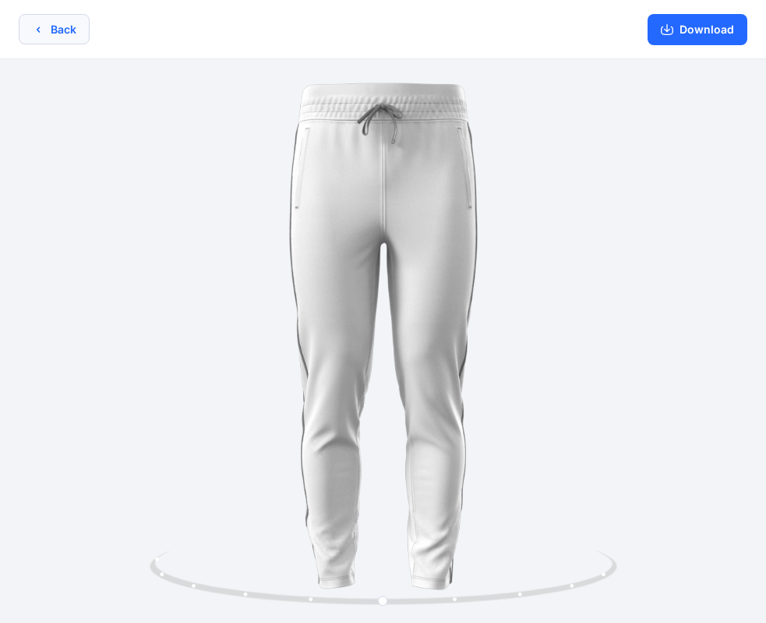
click at [44, 31] on button "Back" at bounding box center [54, 29] width 71 height 30
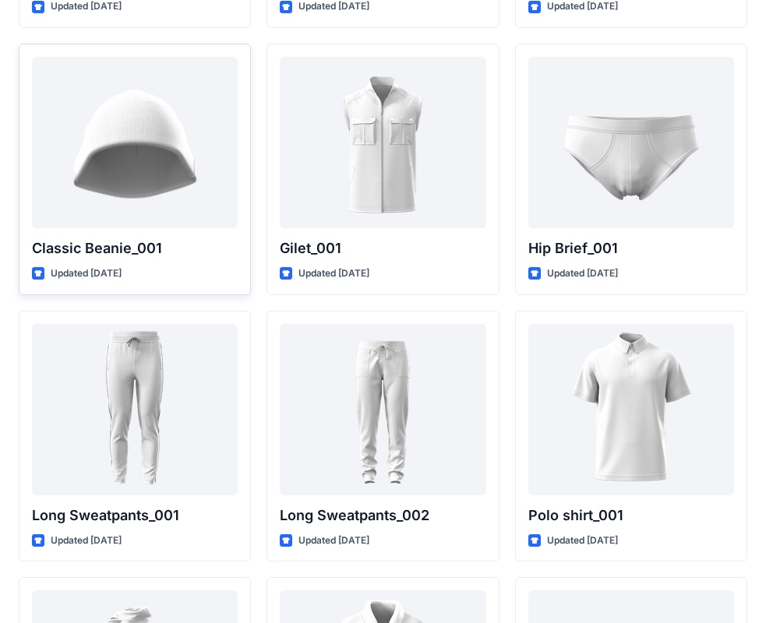
scroll to position [2891, 0]
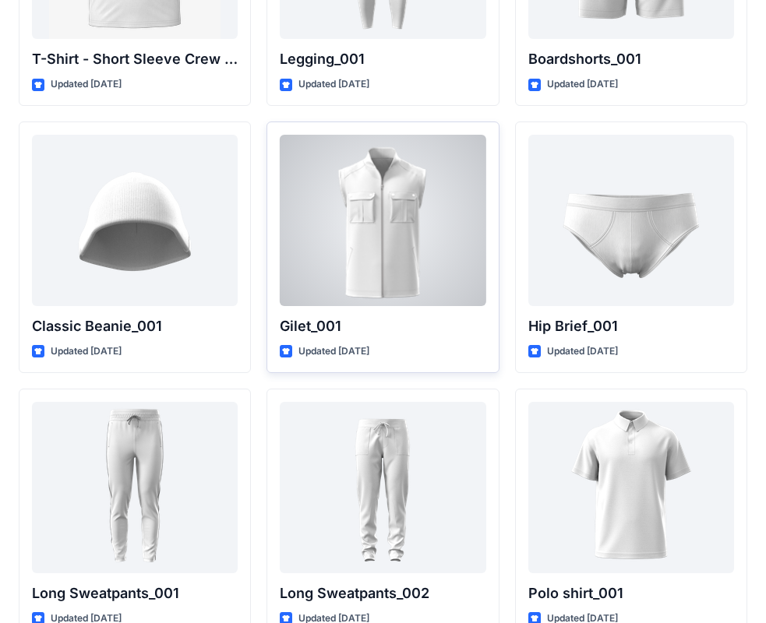
click at [434, 285] on div at bounding box center [383, 220] width 206 height 171
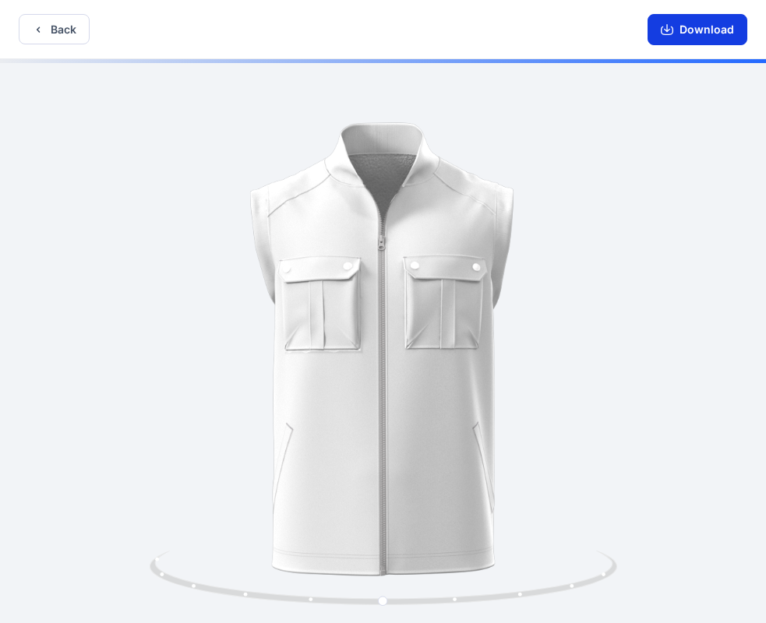
click at [691, 35] on button "Download" at bounding box center [697, 29] width 100 height 31
click at [65, 35] on button "Back" at bounding box center [54, 29] width 71 height 30
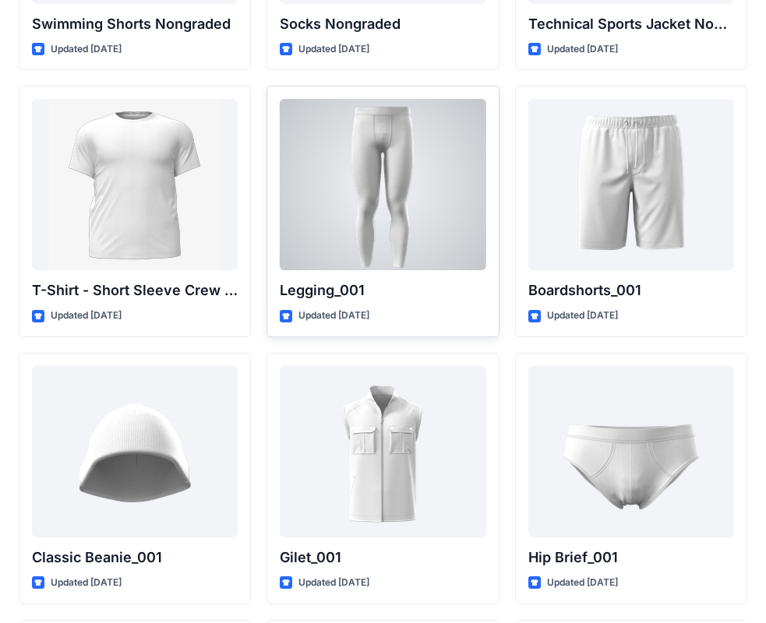
scroll to position [2658, 0]
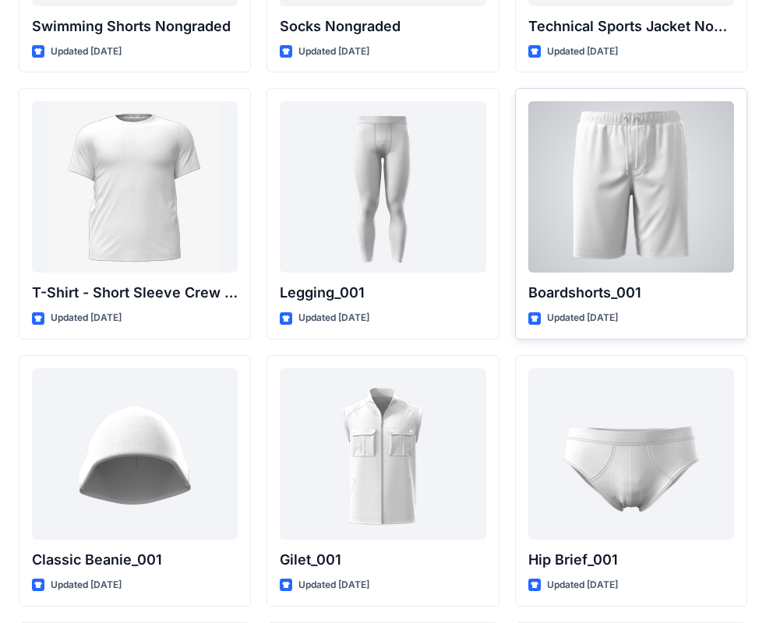
click at [559, 219] on div at bounding box center [631, 186] width 206 height 171
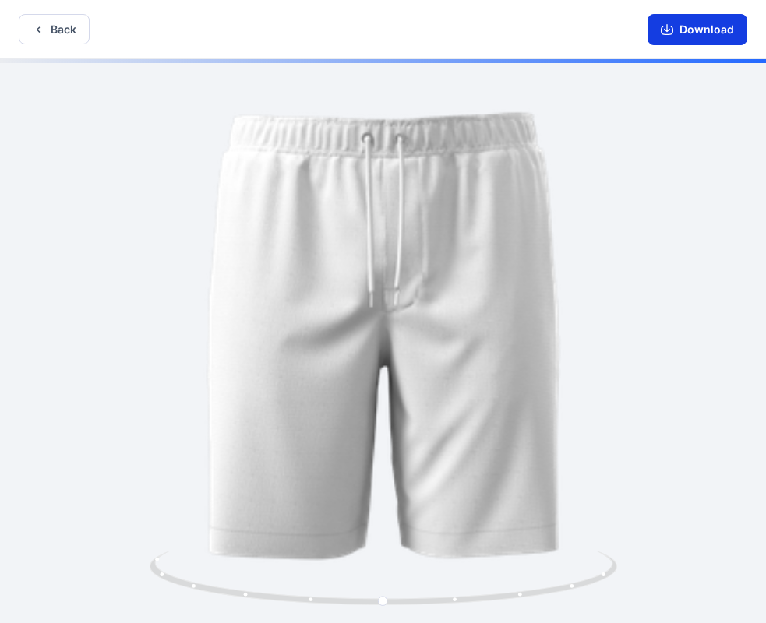
click at [689, 30] on button "Download" at bounding box center [697, 29] width 100 height 31
click at [43, 27] on icon "button" at bounding box center [38, 29] width 12 height 12
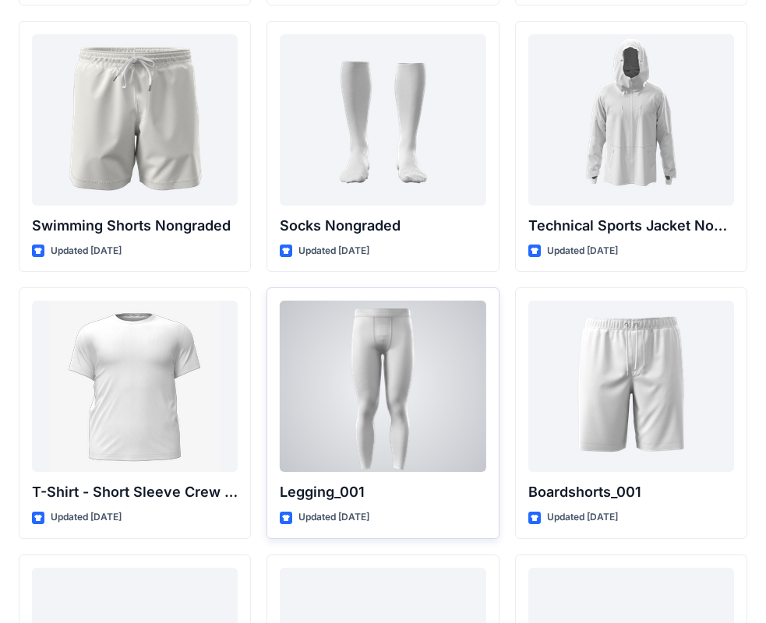
scroll to position [2424, 0]
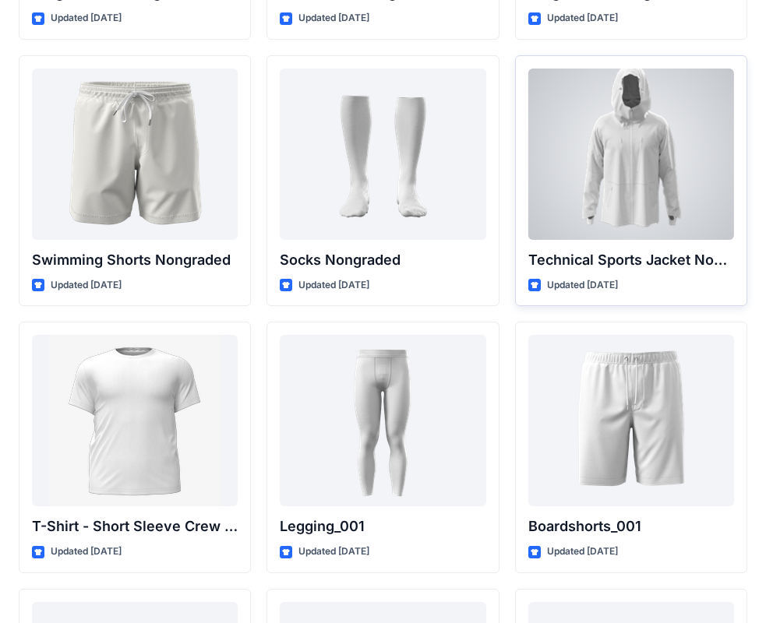
click at [606, 202] on div at bounding box center [631, 154] width 206 height 171
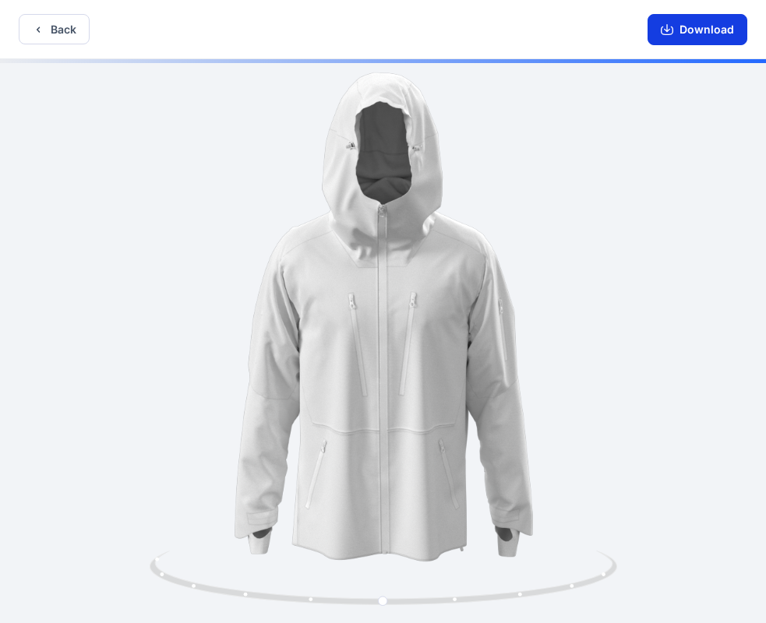
click at [700, 34] on button "Download" at bounding box center [697, 29] width 100 height 31
click at [76, 33] on button "Back" at bounding box center [54, 29] width 71 height 30
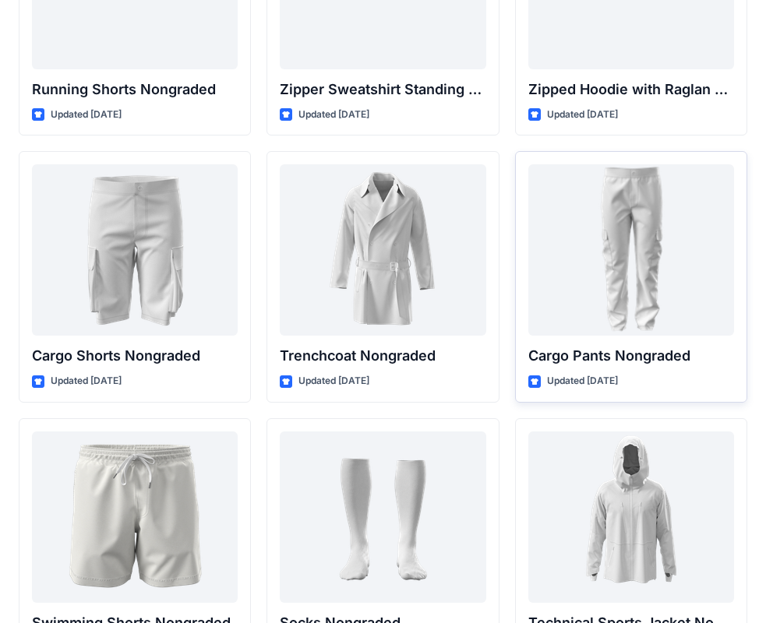
scroll to position [2035, 0]
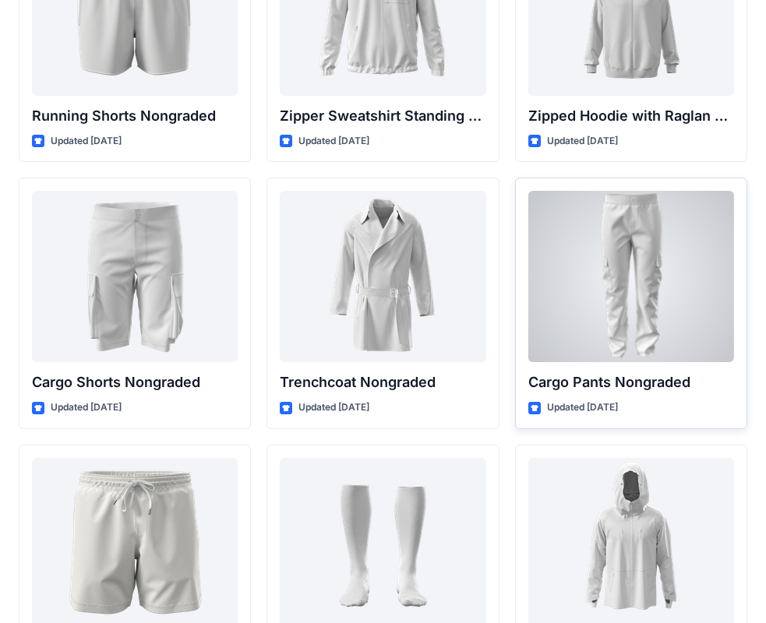
click at [598, 286] on div at bounding box center [631, 276] width 206 height 171
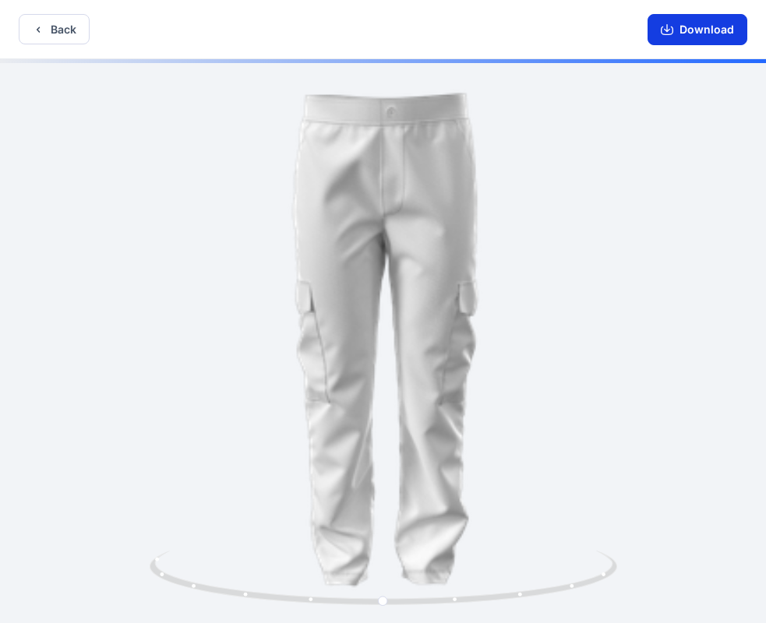
click at [706, 32] on button "Download" at bounding box center [697, 29] width 100 height 31
click at [54, 23] on button "Back" at bounding box center [54, 29] width 71 height 30
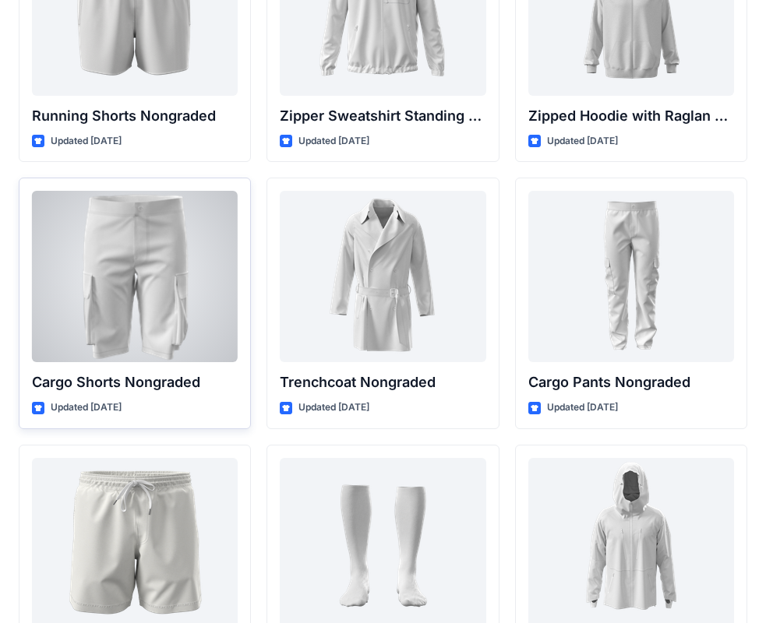
click at [167, 266] on div at bounding box center [135, 276] width 206 height 171
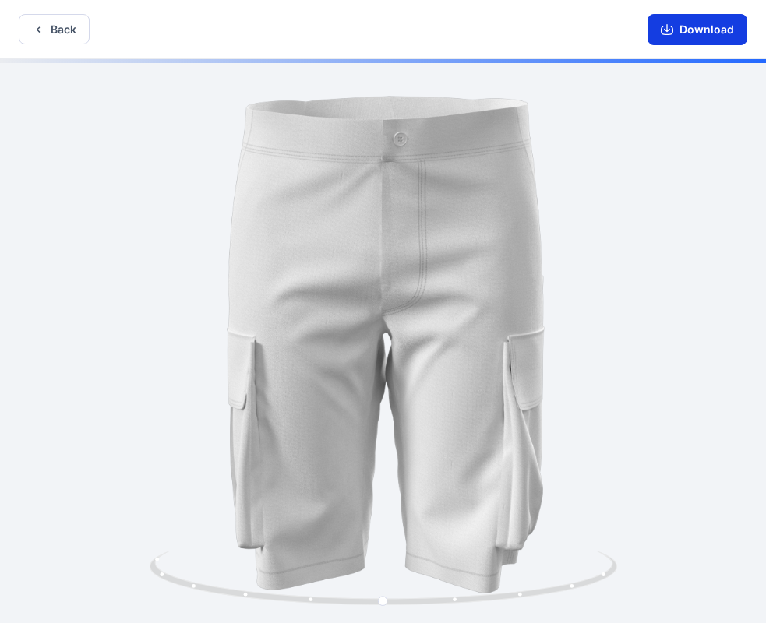
click at [693, 33] on button "Download" at bounding box center [697, 29] width 100 height 31
click at [72, 33] on button "Back" at bounding box center [54, 29] width 71 height 30
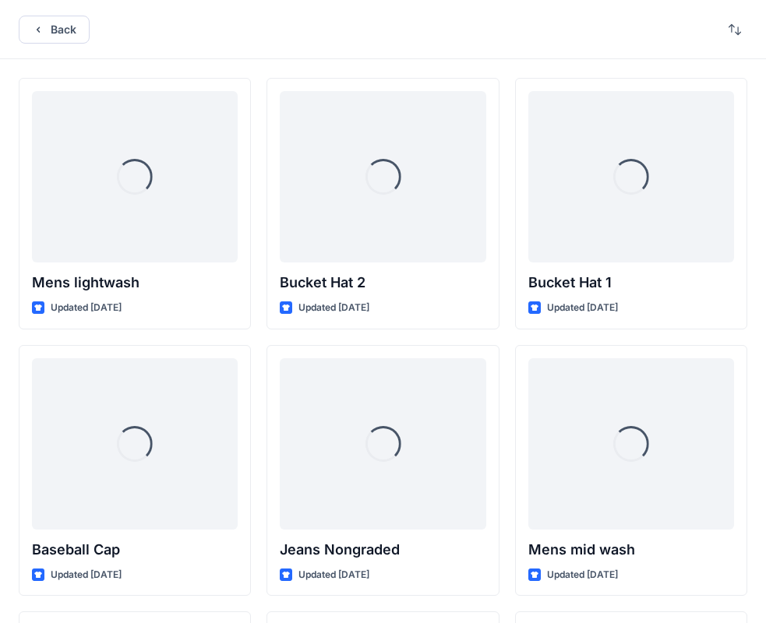
scroll to position [2035, 0]
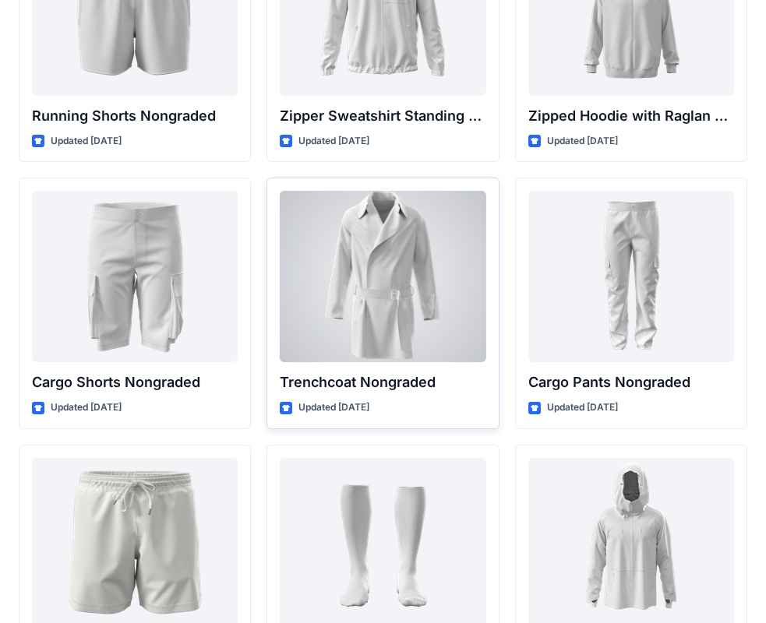
click at [414, 263] on div at bounding box center [383, 276] width 206 height 171
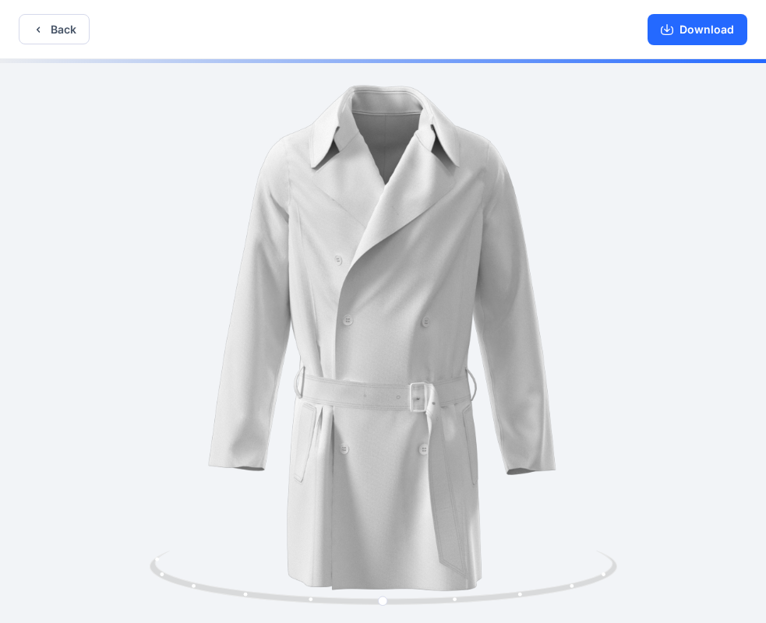
click at [693, 36] on button "Download" at bounding box center [697, 29] width 100 height 31
click at [45, 32] on button "Back" at bounding box center [54, 29] width 71 height 30
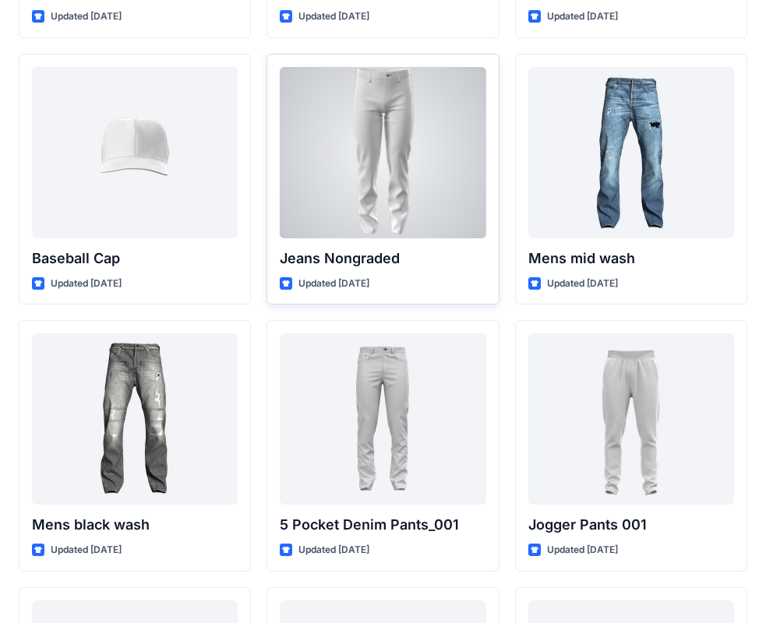
scroll to position [234, 0]
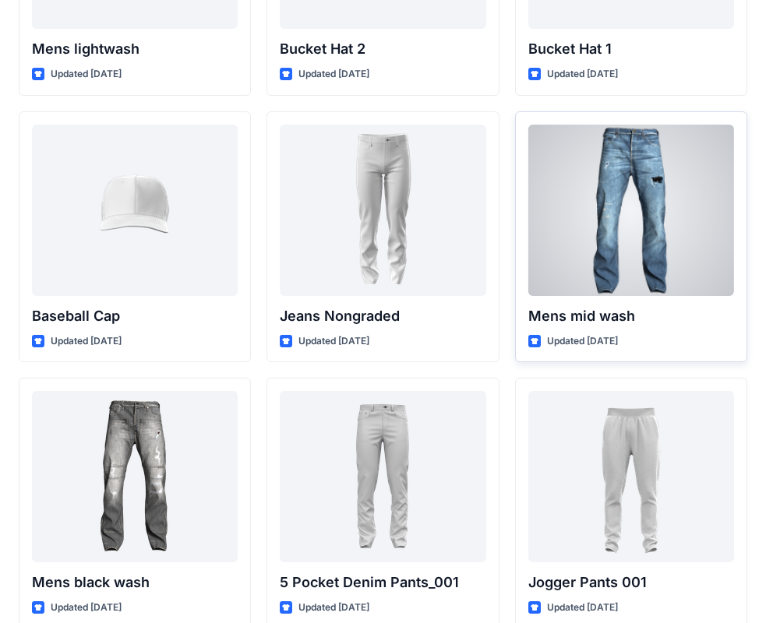
click at [637, 314] on p "Mens mid wash" at bounding box center [631, 316] width 206 height 22
click at [619, 310] on p "Mens mid wash" at bounding box center [631, 316] width 206 height 22
click at [654, 277] on div at bounding box center [631, 210] width 206 height 171
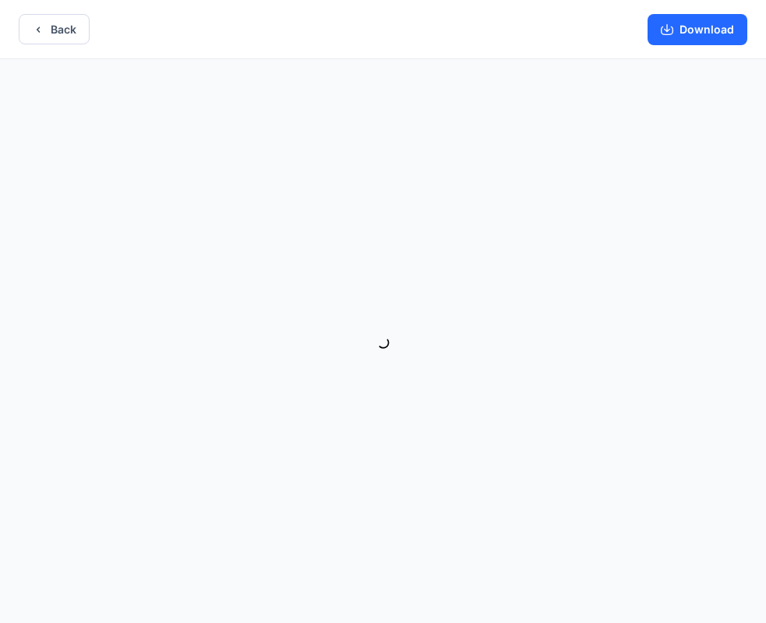
click at [685, 46] on div "Download" at bounding box center [697, 29] width 137 height 58
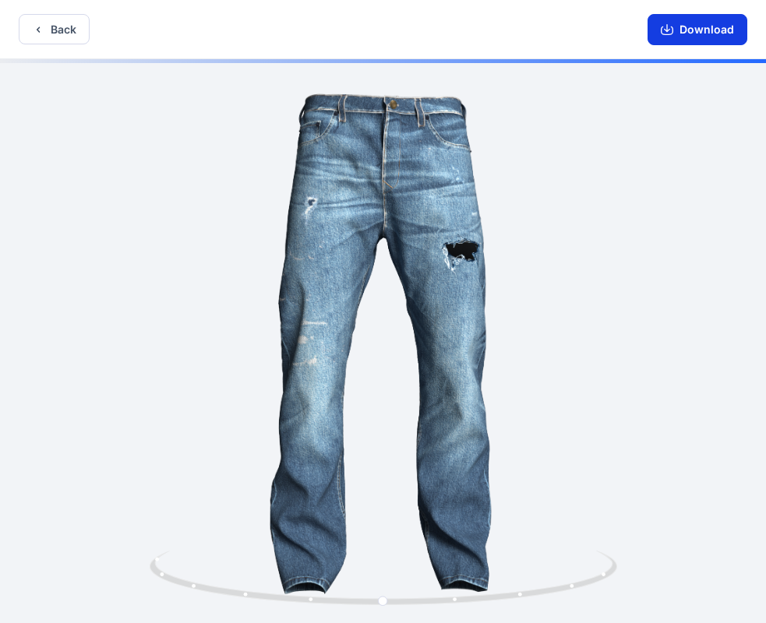
click at [683, 28] on button "Download" at bounding box center [697, 29] width 100 height 31
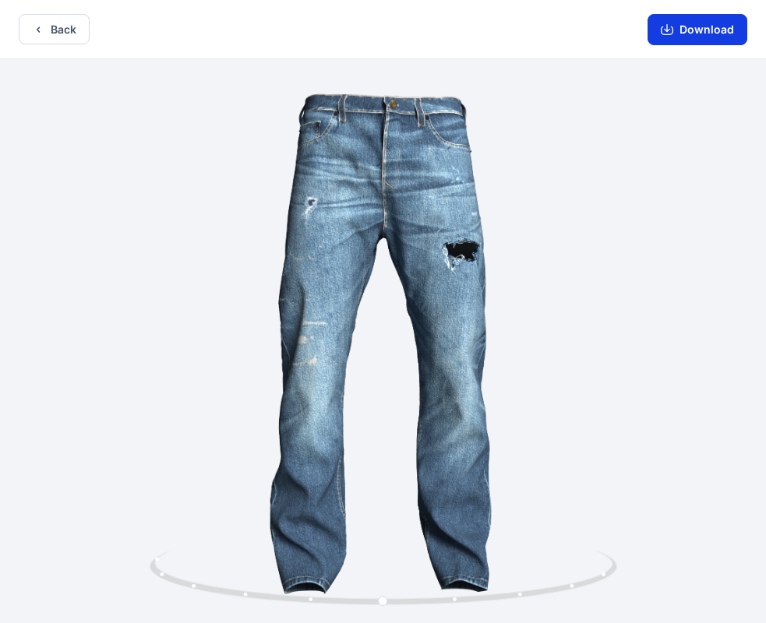
click at [708, 29] on button "Download" at bounding box center [697, 29] width 100 height 31
click at [50, 30] on button "Back" at bounding box center [54, 29] width 71 height 30
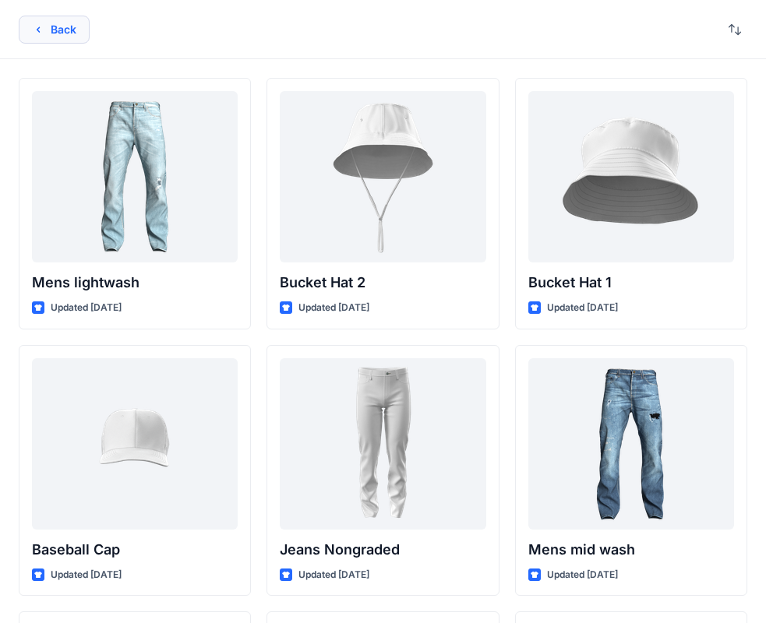
click at [77, 43] on button "Back" at bounding box center [54, 30] width 71 height 28
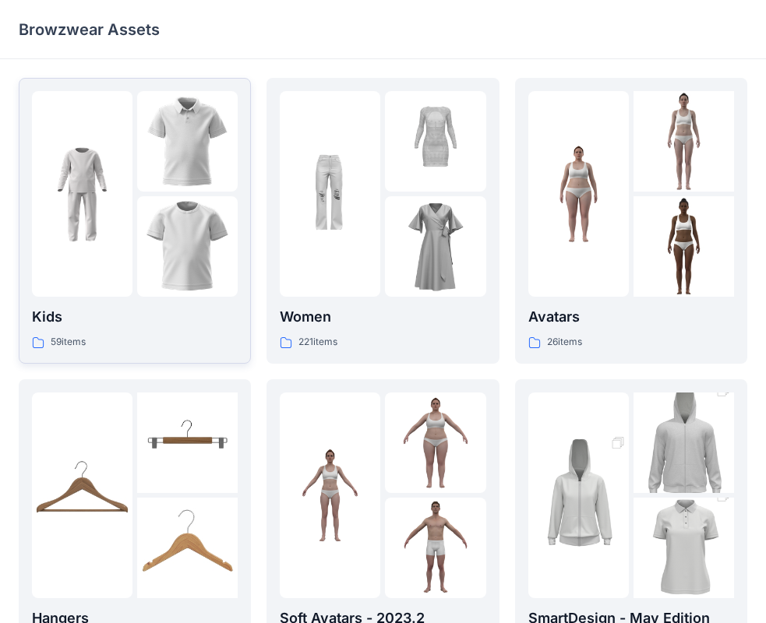
click at [147, 312] on p "Kids" at bounding box center [135, 317] width 206 height 22
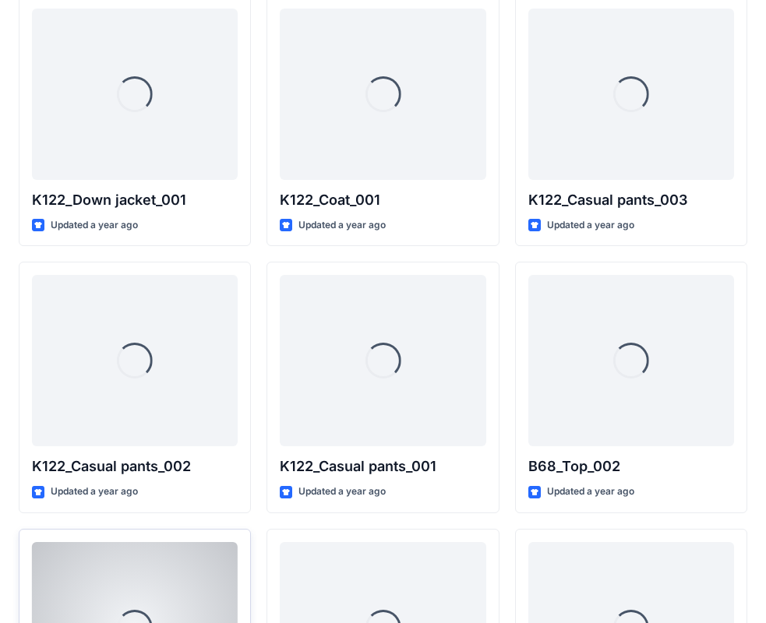
scroll to position [1648, 0]
